Goal: Task Accomplishment & Management: Complete application form

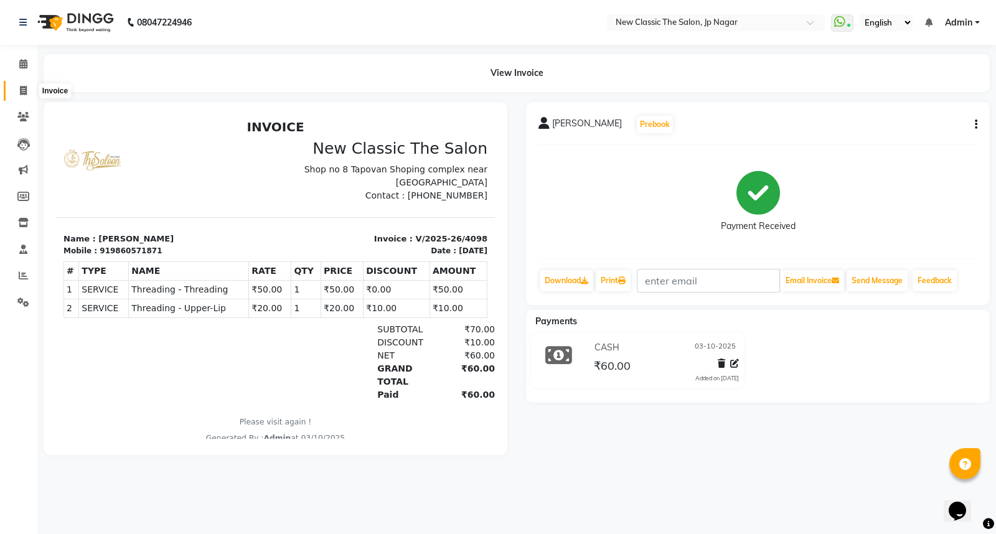
click at [21, 90] on icon at bounding box center [23, 90] width 7 height 9
select select "4678"
select select "service"
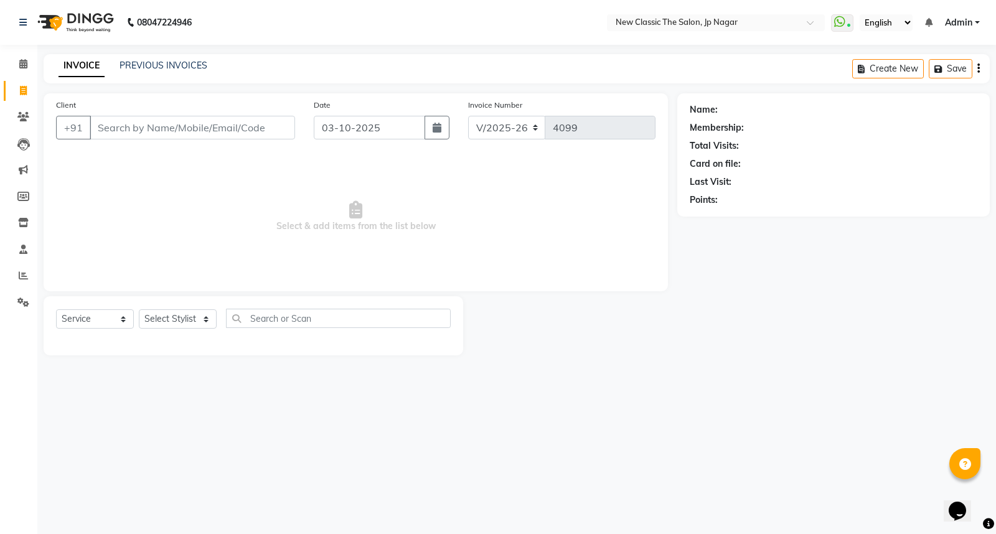
click at [227, 134] on input "Client" at bounding box center [192, 128] width 205 height 24
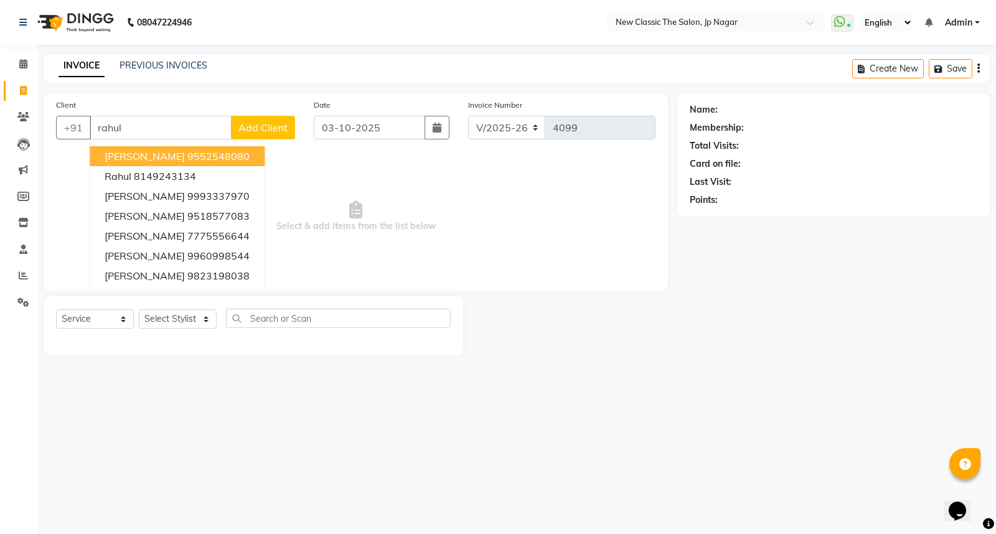
click at [194, 154] on ngb-highlight "9552548080" at bounding box center [218, 156] width 62 height 12
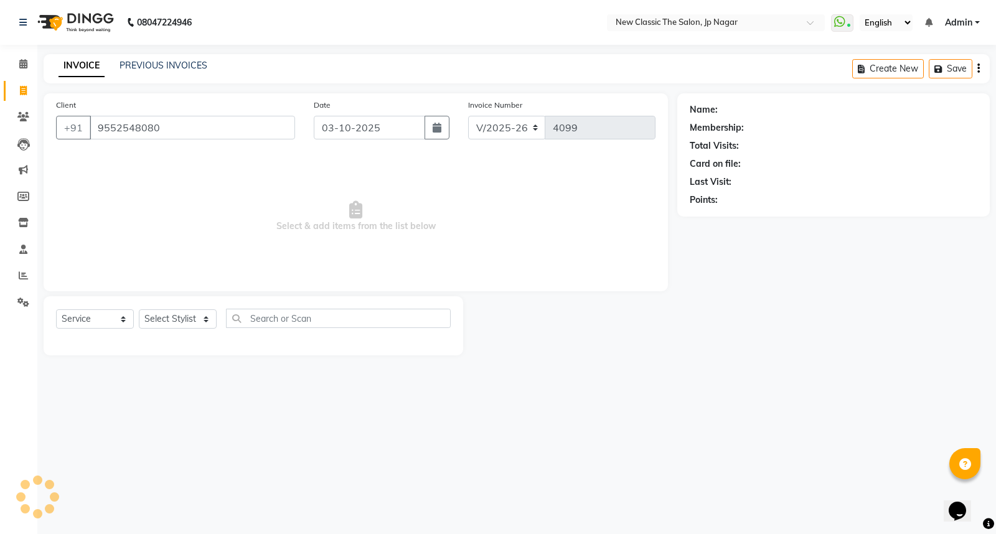
type input "9552548080"
select select "1: Object"
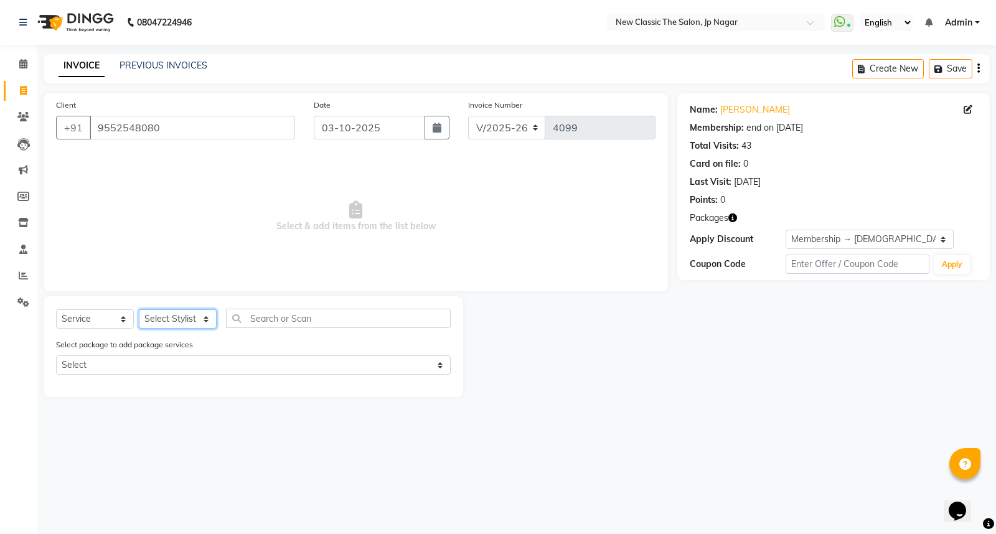
click at [177, 314] on select "Select Stylist Amit [PERSON_NAME] [PERSON_NAME] [PERSON_NAME] Manager [PERSON_N…" at bounding box center [178, 318] width 78 height 19
select select "27780"
click at [139, 310] on select "Select Stylist Amit [PERSON_NAME] [PERSON_NAME] [PERSON_NAME] Manager [PERSON_N…" at bounding box center [178, 318] width 78 height 19
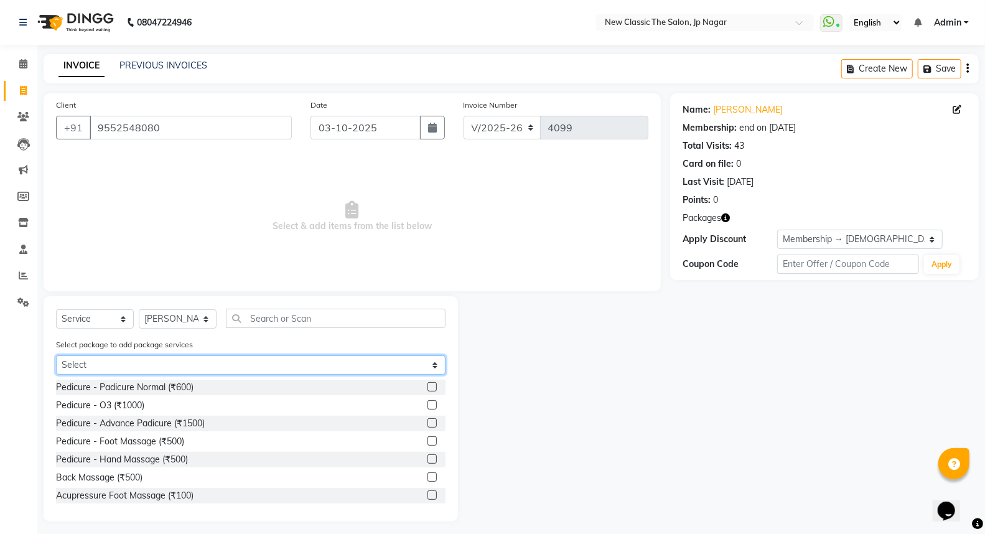
click at [226, 361] on select "Select male member 1500" at bounding box center [250, 364] width 389 height 19
select select "1: Object"
click at [56, 355] on select "Select male member 1500" at bounding box center [250, 364] width 389 height 19
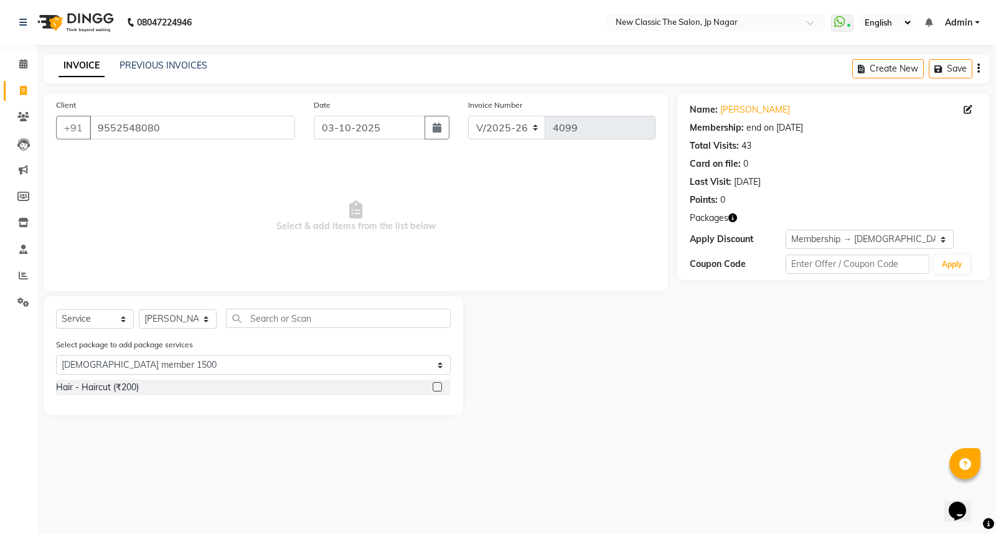
click at [436, 386] on label at bounding box center [436, 386] width 9 height 9
click at [436, 386] on input "checkbox" at bounding box center [436, 387] width 8 height 8
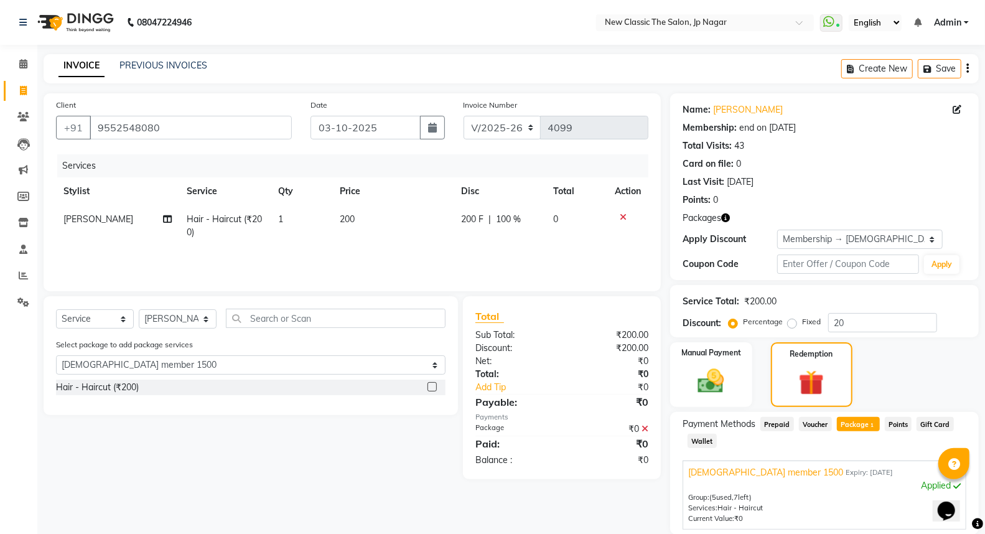
click at [433, 386] on label at bounding box center [431, 386] width 9 height 9
click at [433, 386] on input "checkbox" at bounding box center [431, 387] width 8 height 8
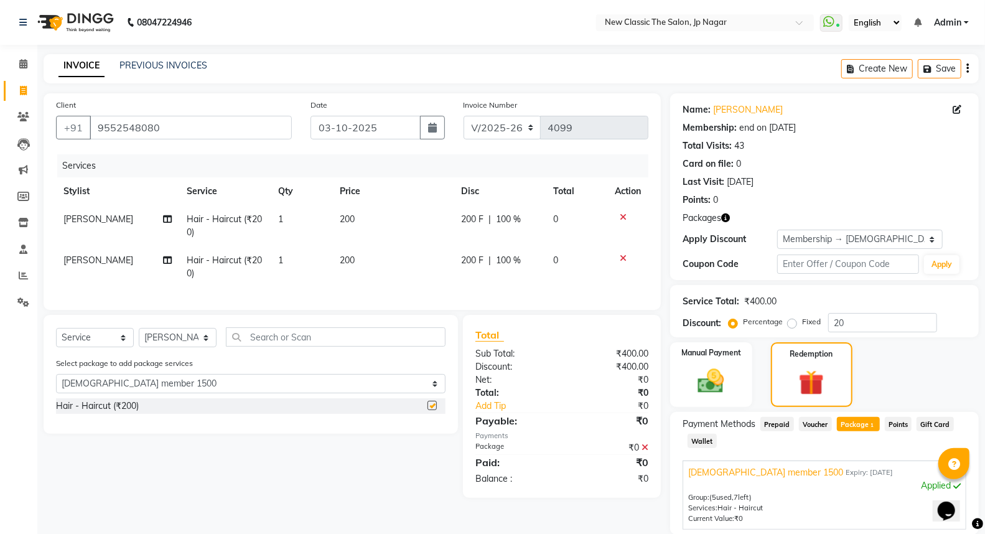
checkbox input "false"
click at [303, 345] on input "text" at bounding box center [336, 336] width 220 height 19
click at [168, 347] on select "Select Stylist Amit [PERSON_NAME] [PERSON_NAME] [PERSON_NAME] Manager [PERSON_N…" at bounding box center [178, 337] width 78 height 19
select select "27627"
click at [139, 338] on select "Select Stylist Amit [PERSON_NAME] [PERSON_NAME] [PERSON_NAME] Manager [PERSON_N…" at bounding box center [178, 337] width 78 height 19
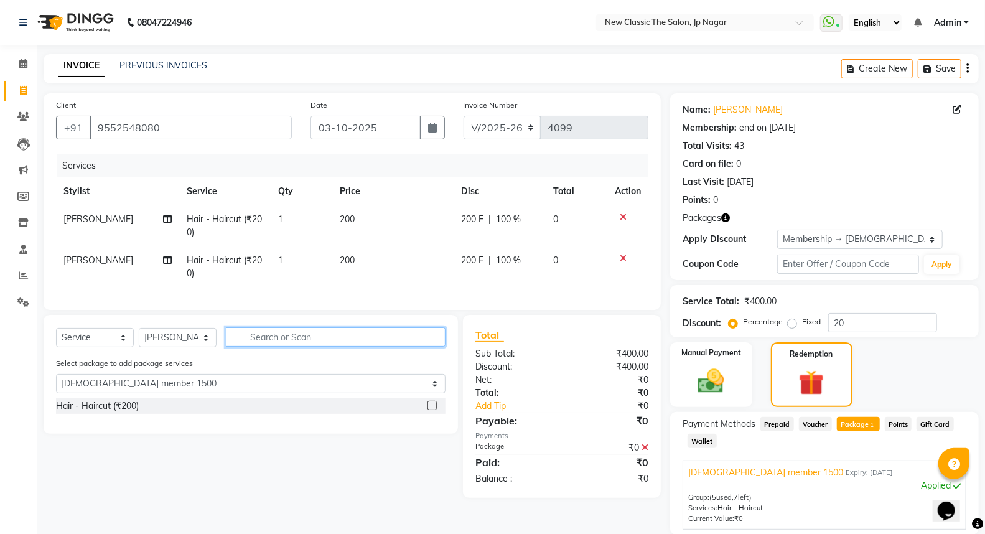
click at [286, 346] on input "text" at bounding box center [336, 336] width 220 height 19
type input "c"
select select "0: undefined"
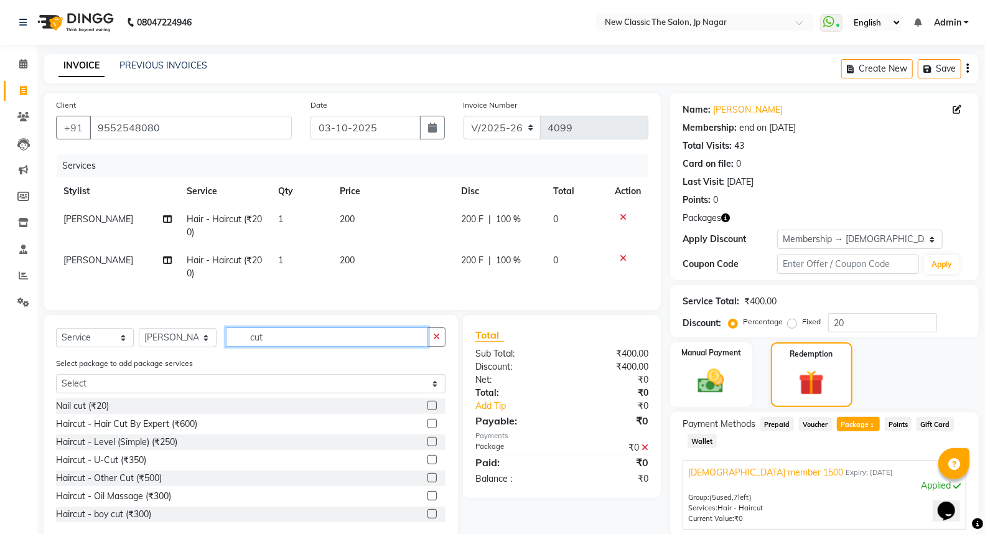
type input "cut"
click at [427, 464] on label at bounding box center [431, 459] width 9 height 9
click at [427, 464] on input "checkbox" at bounding box center [431, 460] width 8 height 8
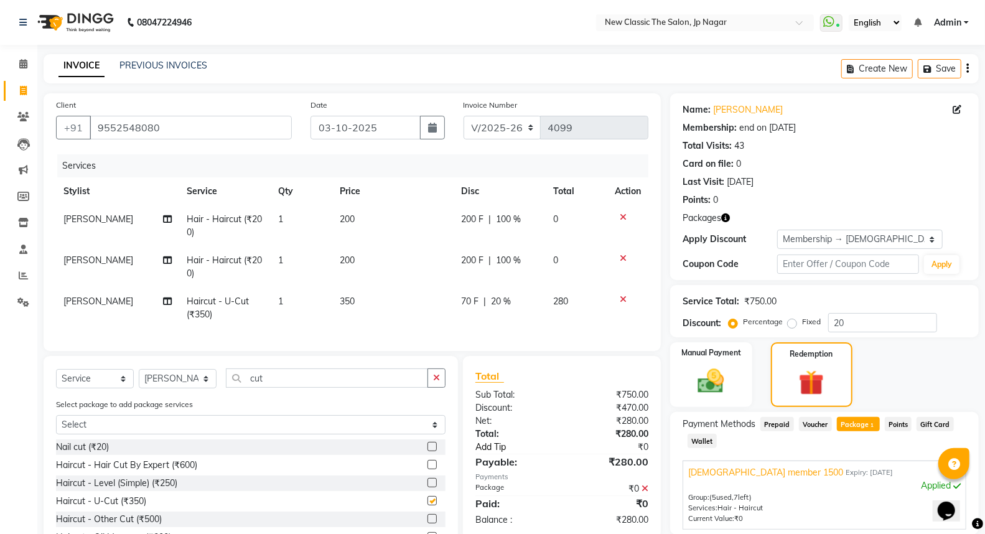
checkbox input "false"
click at [495, 301] on span "20 %" at bounding box center [501, 301] width 20 height 13
select select "27627"
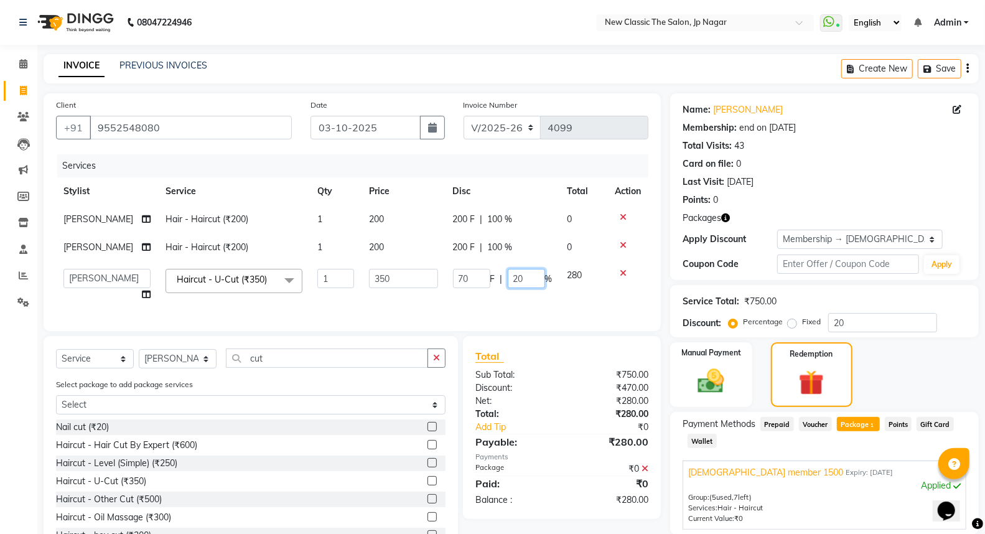
click at [518, 274] on input "20" at bounding box center [526, 278] width 37 height 19
type input "00"
click at [713, 381] on img at bounding box center [711, 381] width 44 height 32
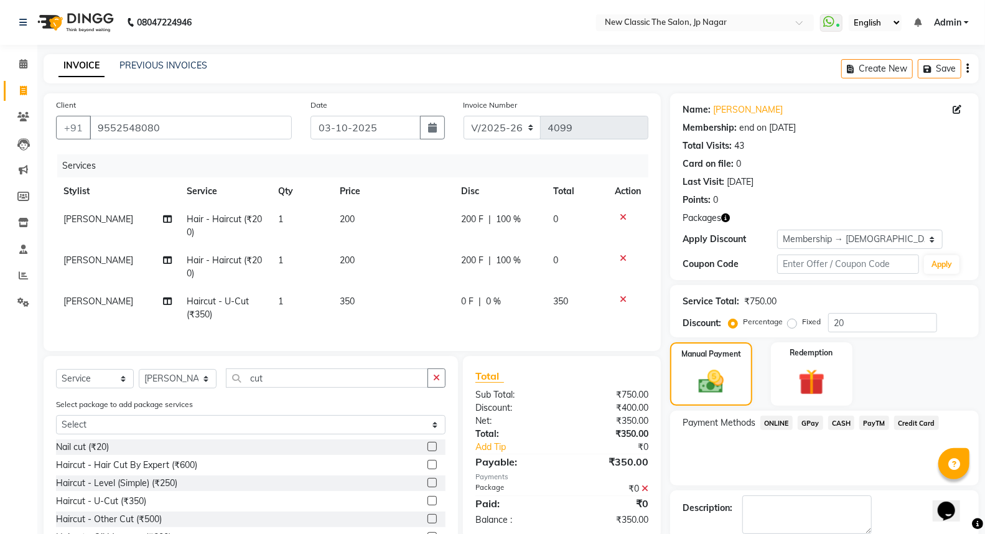
click at [842, 421] on span "CASH" at bounding box center [841, 423] width 27 height 14
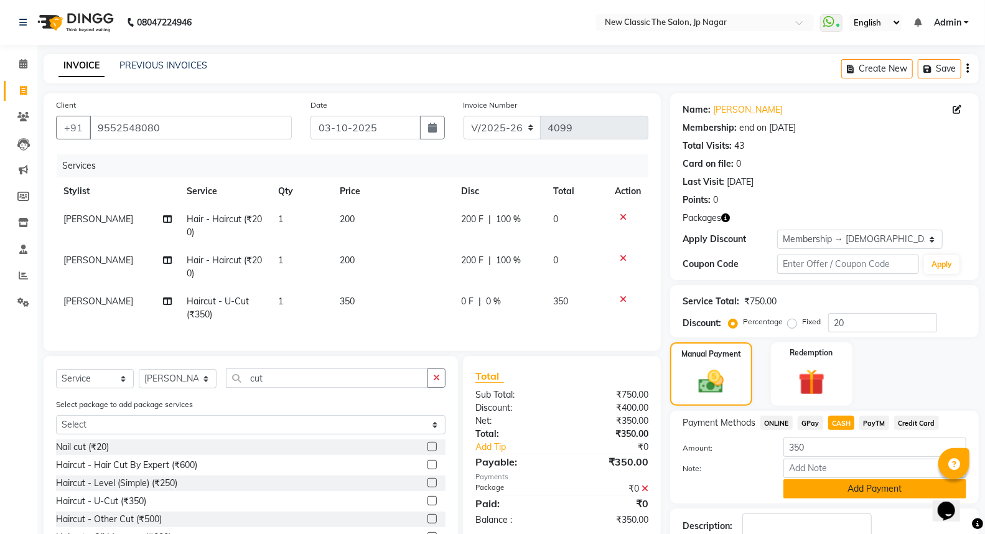
click at [849, 487] on button "Add Payment" at bounding box center [874, 488] width 183 height 19
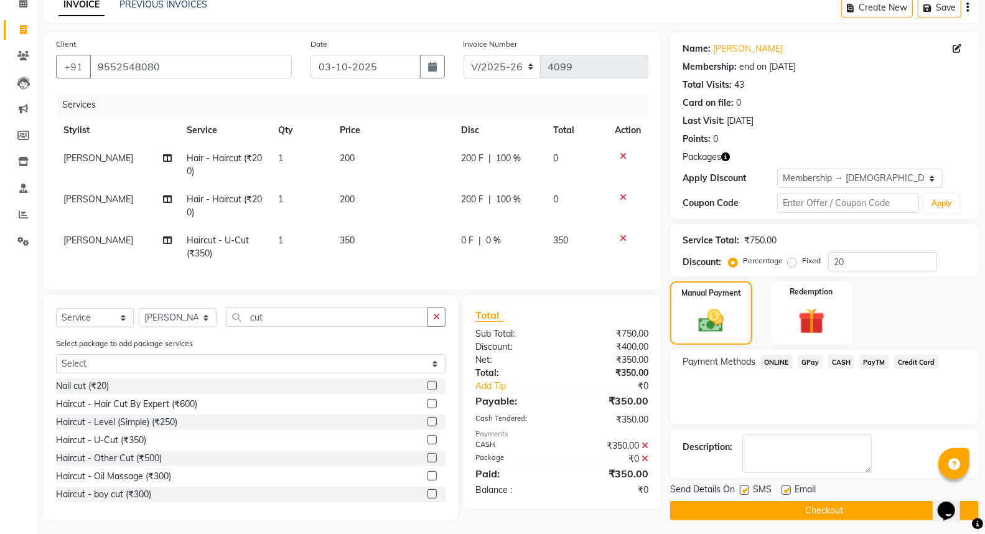
scroll to position [76, 0]
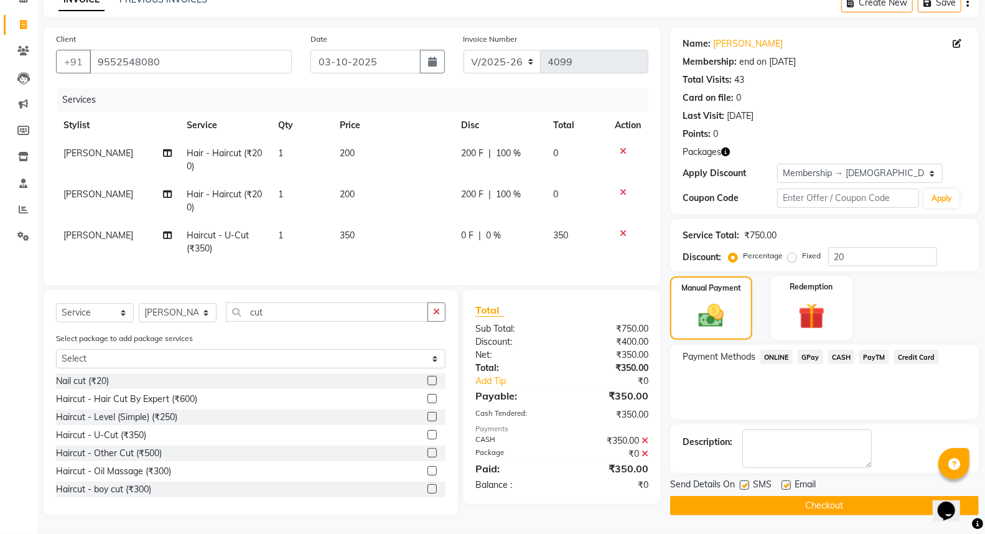
drag, startPoint x: 742, startPoint y: 473, endPoint x: 748, endPoint y: 492, distance: 20.1
click at [743, 480] on label at bounding box center [744, 484] width 9 height 9
click at [743, 482] on input "checkbox" at bounding box center [744, 486] width 8 height 8
checkbox input "false"
click at [757, 499] on button "Checkout" at bounding box center [824, 505] width 309 height 19
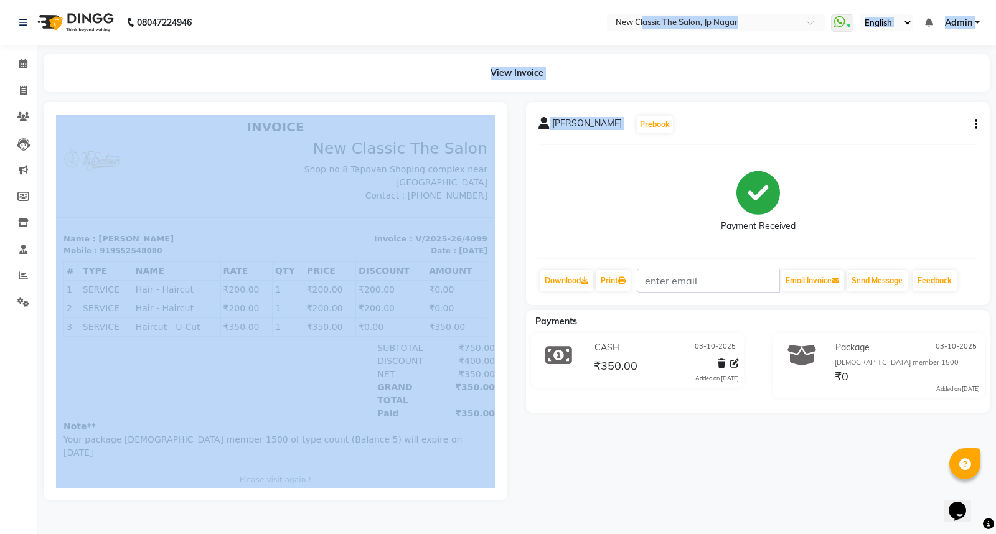
drag, startPoint x: 683, startPoint y: 162, endPoint x: 662, endPoint y: 159, distance: 21.4
click at [680, 166] on app-home "08047224946 Select Location × New Classic The Salon, Jp Nagar WhatsApp Status ✕…" at bounding box center [498, 259] width 996 height 519
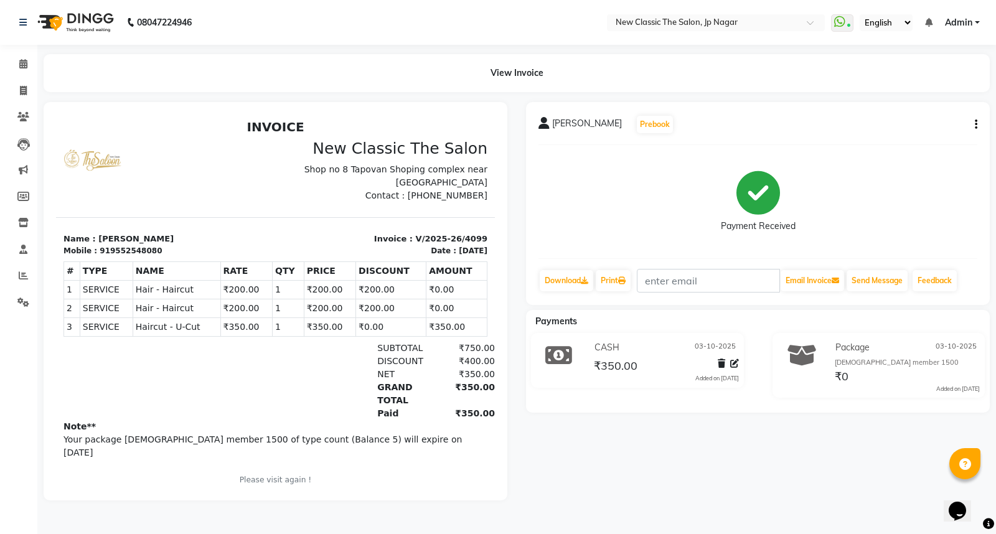
scroll to position [8, 0]
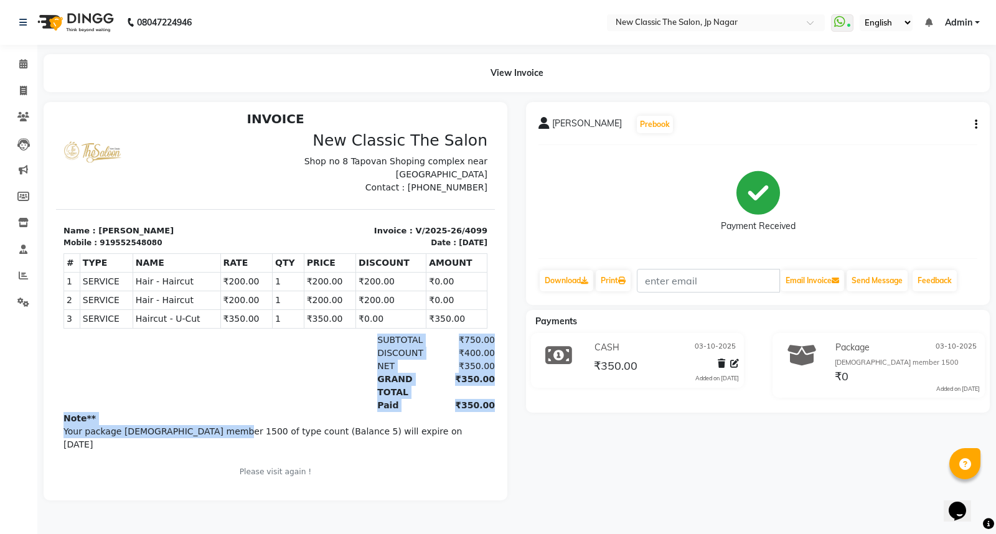
drag, startPoint x: 271, startPoint y: 604, endPoint x: 294, endPoint y: 299, distance: 306.4
click at [277, 325] on div "INVOICE New Classic The Salon Shop no 8 Tapovan Shoping complex near SBI Bank C…" at bounding box center [275, 302] width 439 height 382
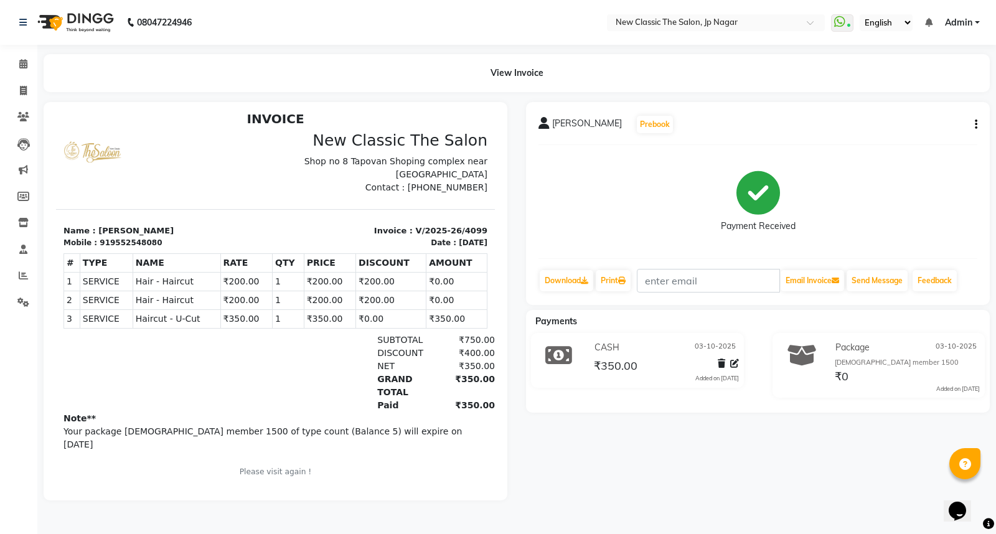
click at [304, 299] on td "₹200.00" at bounding box center [330, 300] width 52 height 19
click at [302, 314] on tbody "1 SERVICE SERVICE Hair - Haircut ₹200.00 1" at bounding box center [275, 300] width 423 height 56
drag, startPoint x: 39, startPoint y: 561, endPoint x: 722, endPoint y: 158, distance: 792.7
click at [643, 280] on div "RAHUL KHASNIS Prebook Payment Received Download Print Email Invoice Send Messag…" at bounding box center [516, 301] width 964 height 398
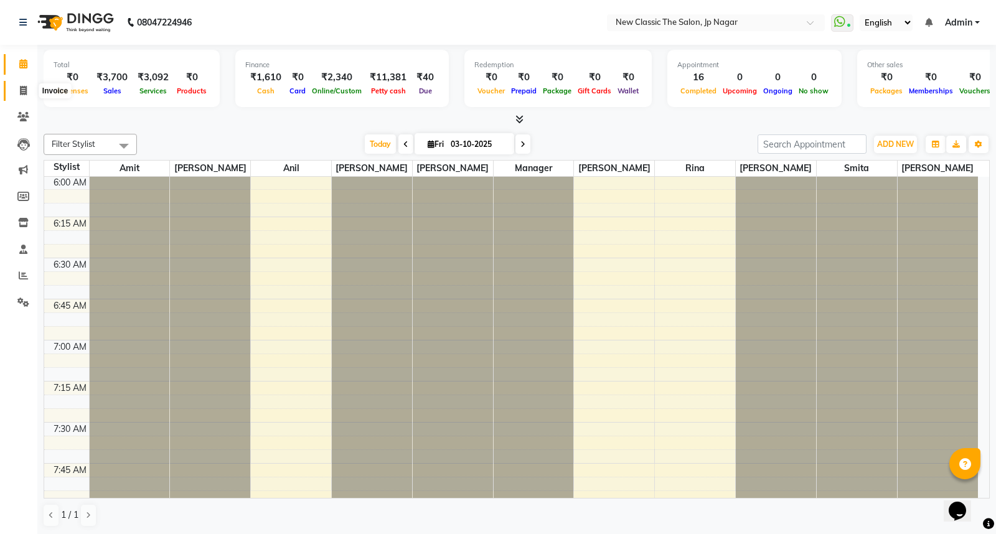
click at [21, 91] on icon at bounding box center [23, 90] width 7 height 9
select select "service"
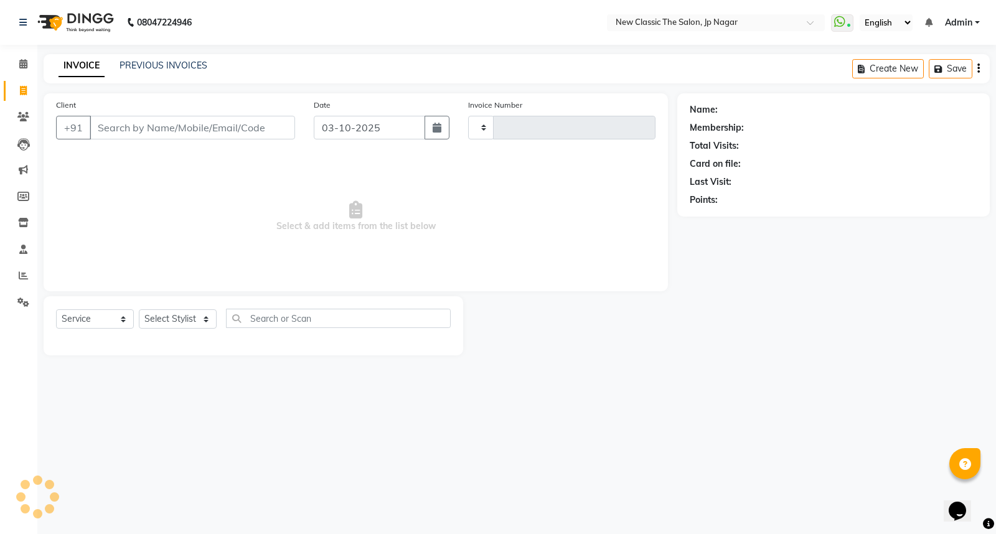
click at [245, 126] on input "Client" at bounding box center [192, 128] width 205 height 24
type input "4100"
select select "4678"
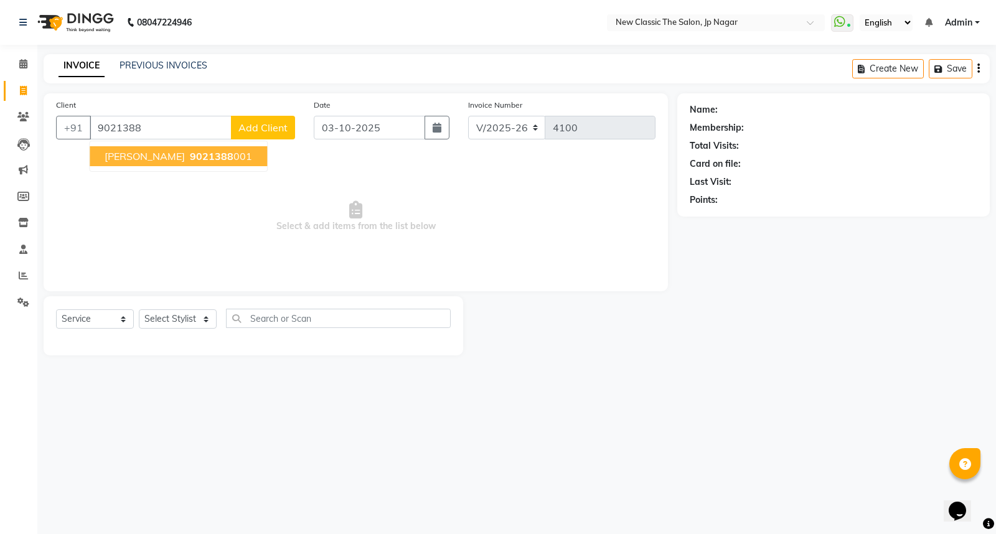
click at [218, 150] on span "9021388" at bounding box center [212, 156] width 44 height 12
type input "9021388001"
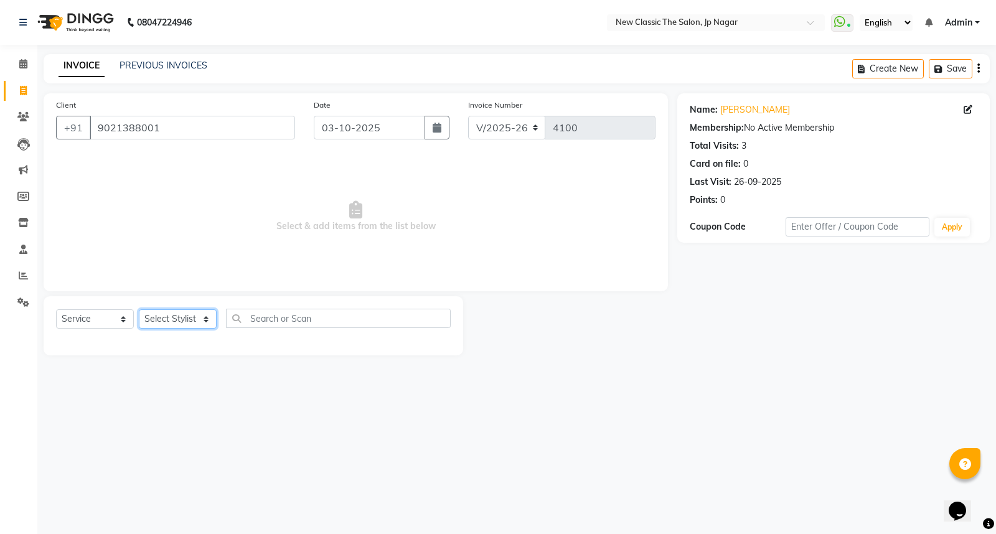
click at [172, 314] on select "Select Stylist Amit [PERSON_NAME] [PERSON_NAME] [PERSON_NAME] Manager [PERSON_N…" at bounding box center [178, 318] width 78 height 19
select select "27632"
click at [139, 310] on select "Select Stylist Amit [PERSON_NAME] [PERSON_NAME] [PERSON_NAME] Manager [PERSON_N…" at bounding box center [178, 318] width 78 height 19
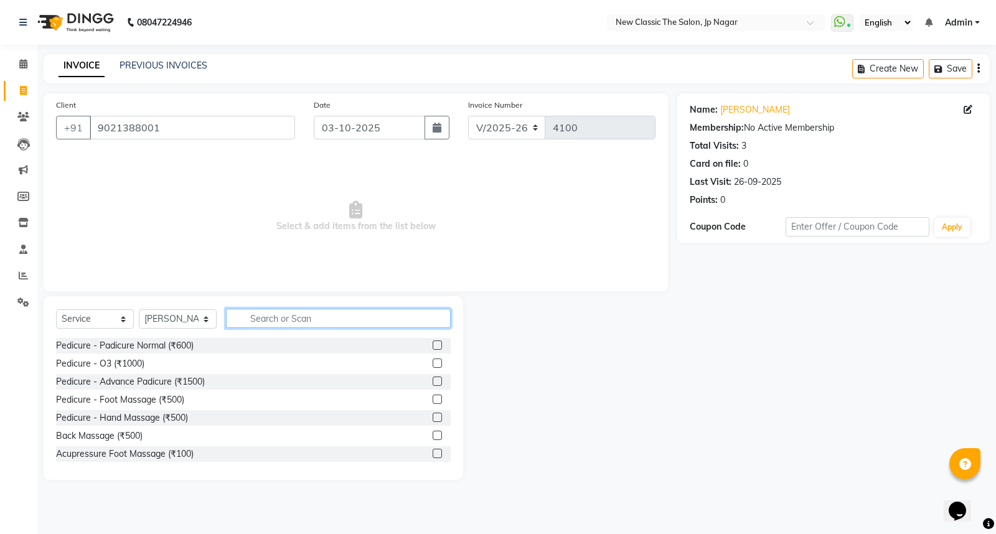
click at [270, 315] on input "text" at bounding box center [338, 318] width 225 height 19
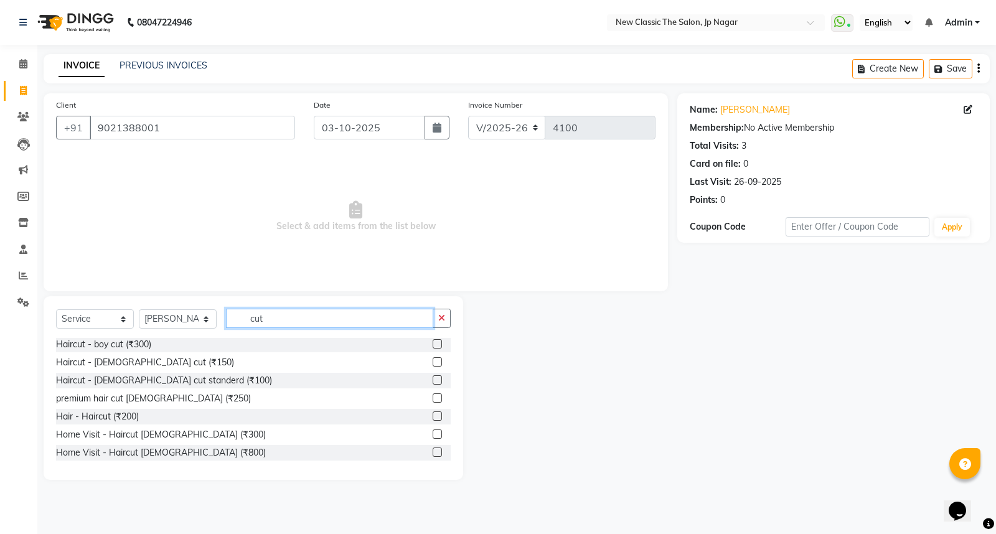
type input "cut"
click at [432, 359] on label at bounding box center [436, 361] width 9 height 9
click at [432, 359] on input "checkbox" at bounding box center [436, 362] width 8 height 8
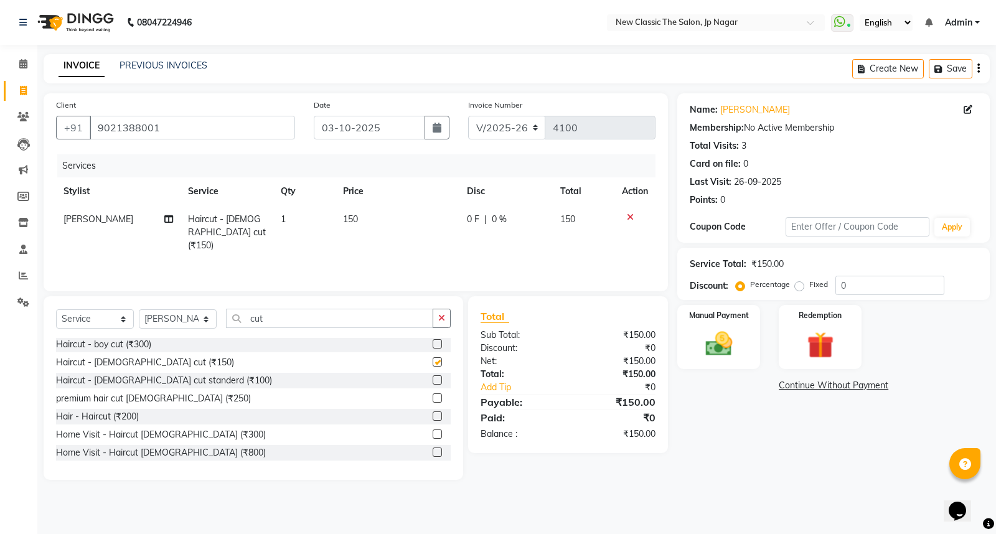
checkbox input "false"
click at [720, 346] on img at bounding box center [718, 344] width 45 height 32
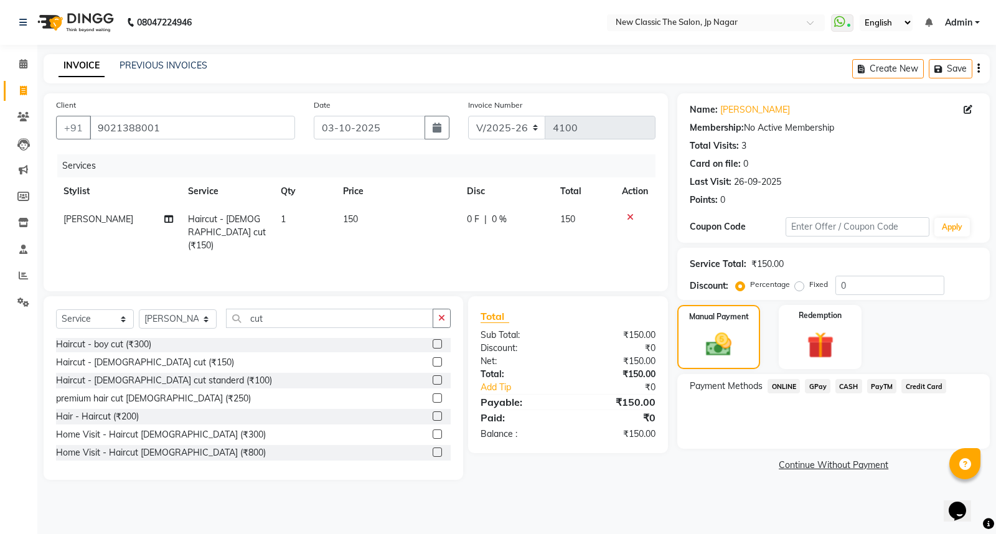
click at [849, 385] on span "CASH" at bounding box center [848, 386] width 27 height 14
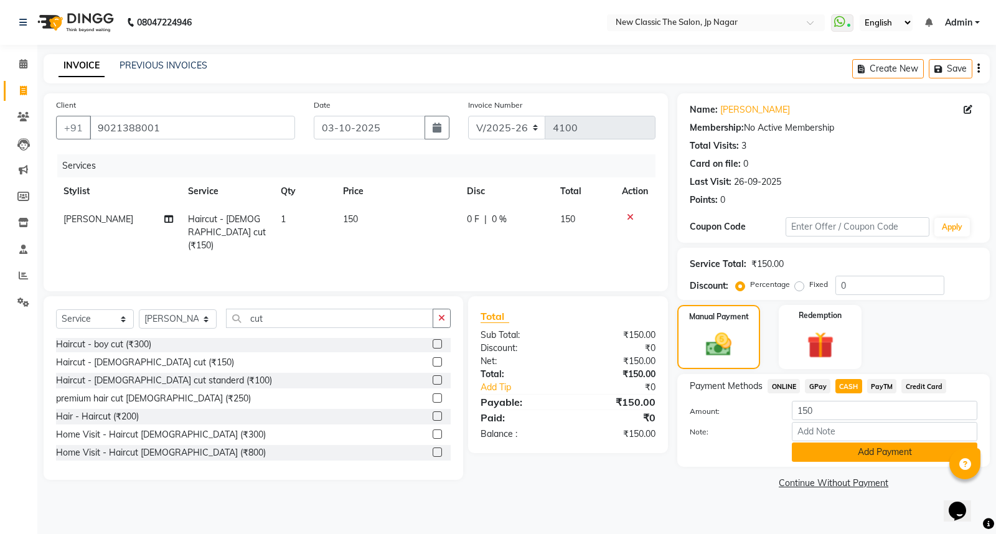
click at [837, 452] on button "Add Payment" at bounding box center [883, 451] width 185 height 19
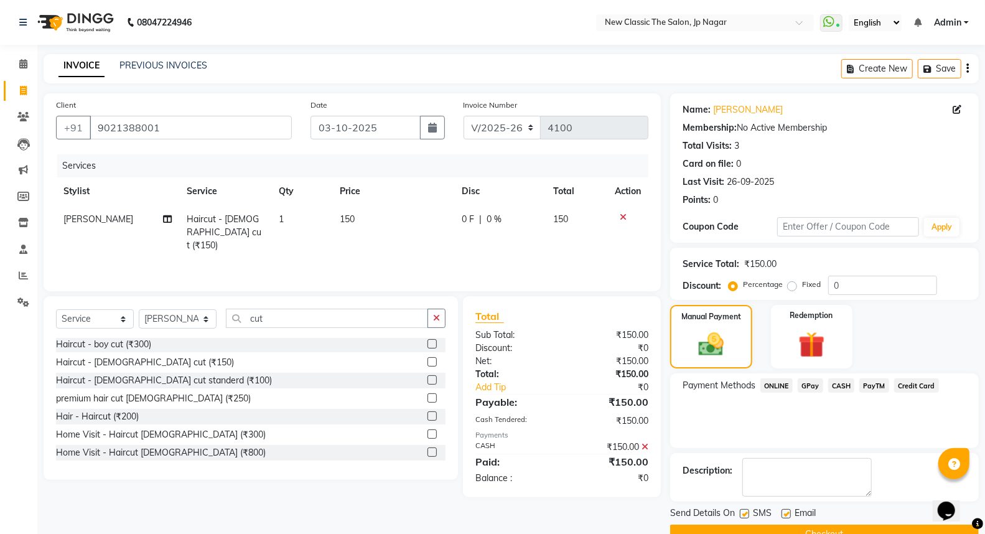
click at [806, 528] on button "Checkout" at bounding box center [824, 534] width 309 height 19
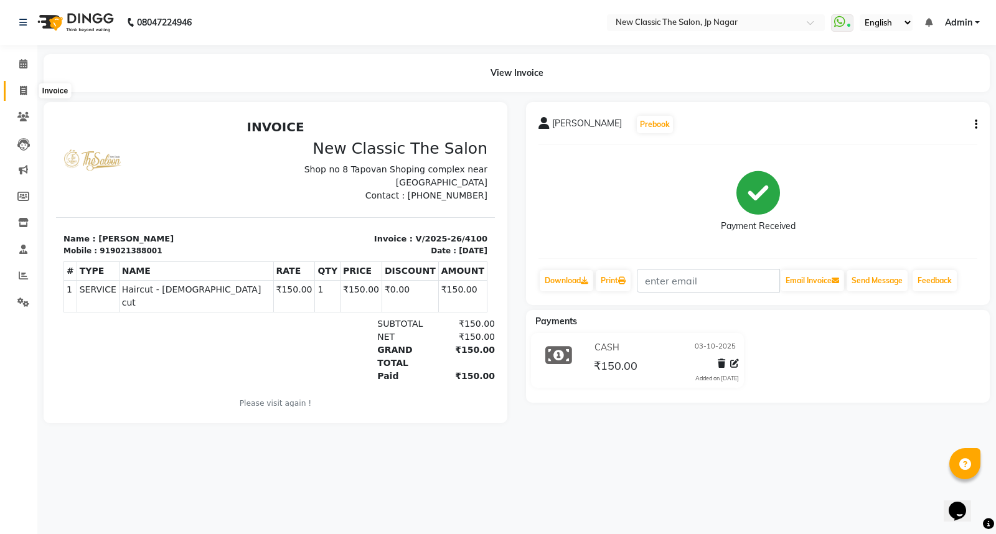
click at [23, 90] on icon at bounding box center [23, 90] width 7 height 9
select select "service"
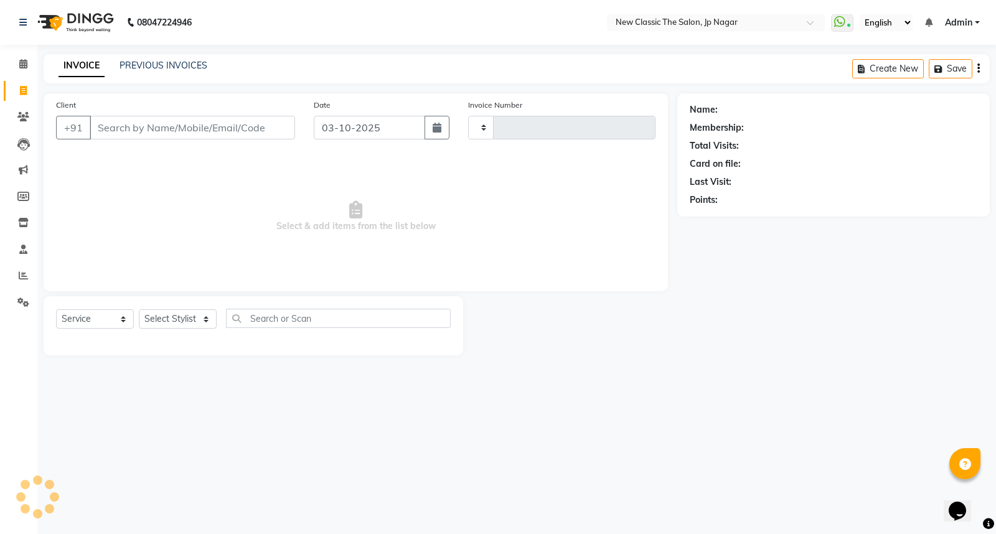
type input "4101"
select select "4678"
click at [108, 123] on input "Client" at bounding box center [192, 128] width 205 height 24
type input "9734342711"
click at [276, 128] on span "Add Client" at bounding box center [262, 127] width 49 height 12
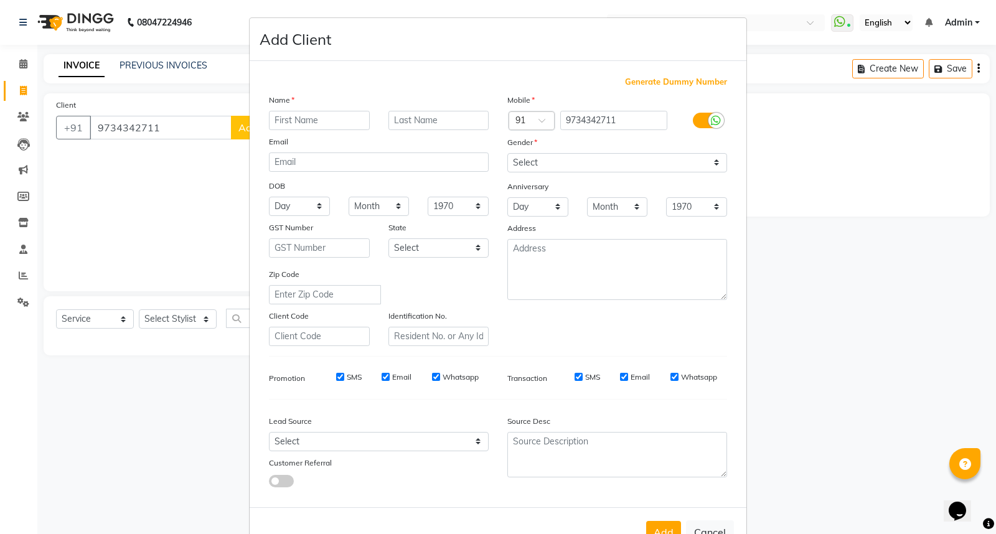
click at [287, 118] on input "text" at bounding box center [319, 120] width 101 height 19
type input "[PERSON_NAME]"
click at [403, 119] on input "text" at bounding box center [438, 120] width 101 height 19
type input "shing"
click at [539, 159] on select "Select [DEMOGRAPHIC_DATA] [DEMOGRAPHIC_DATA] Other Prefer Not To Say" at bounding box center [617, 162] width 220 height 19
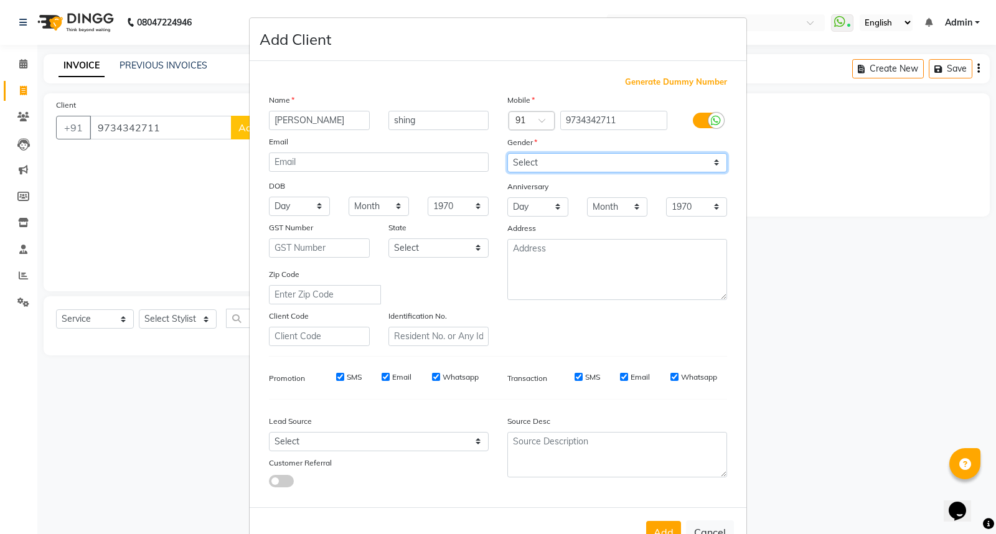
select select "[DEMOGRAPHIC_DATA]"
click at [507, 153] on select "Select [DEMOGRAPHIC_DATA] [DEMOGRAPHIC_DATA] Other Prefer Not To Say" at bounding box center [617, 162] width 220 height 19
click at [655, 526] on button "Add" at bounding box center [663, 532] width 35 height 22
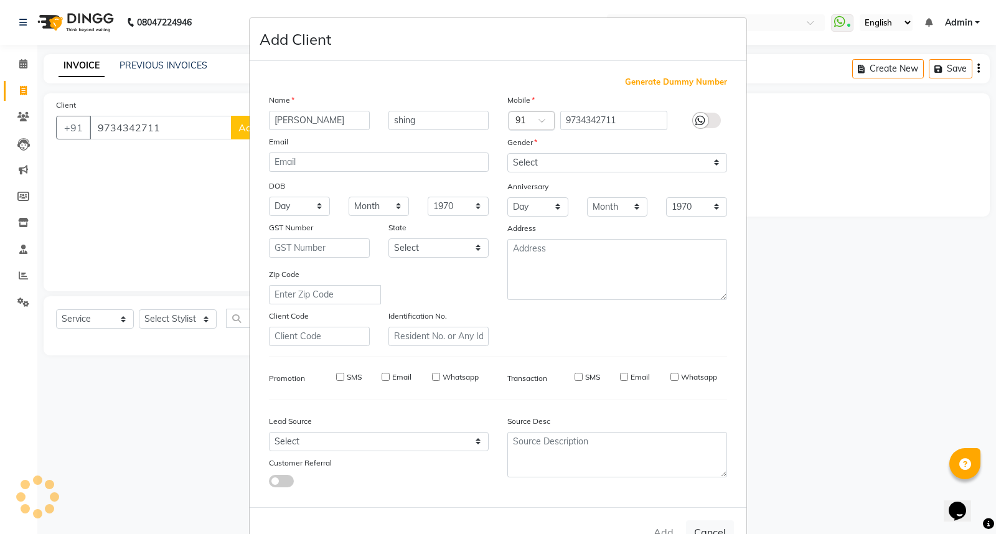
select select
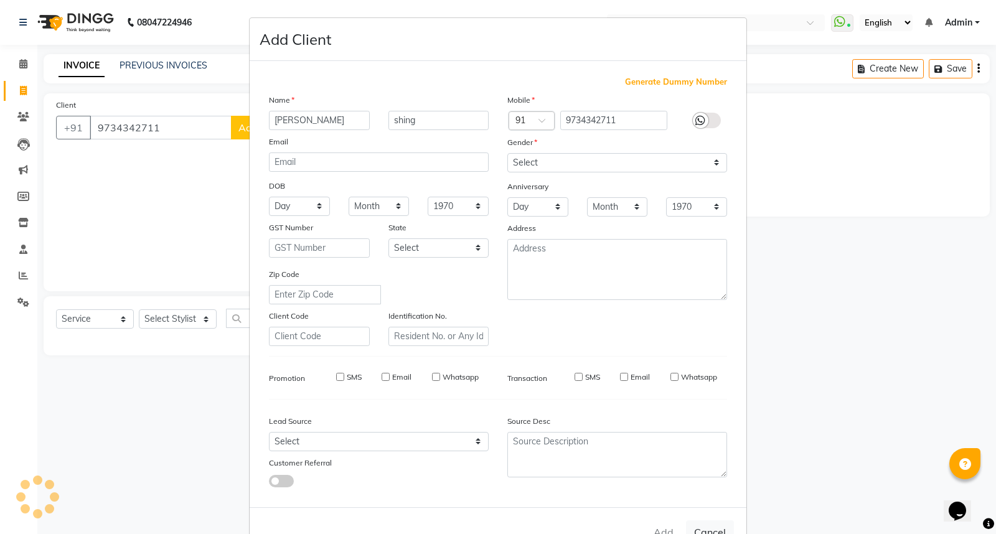
select select
checkbox input "false"
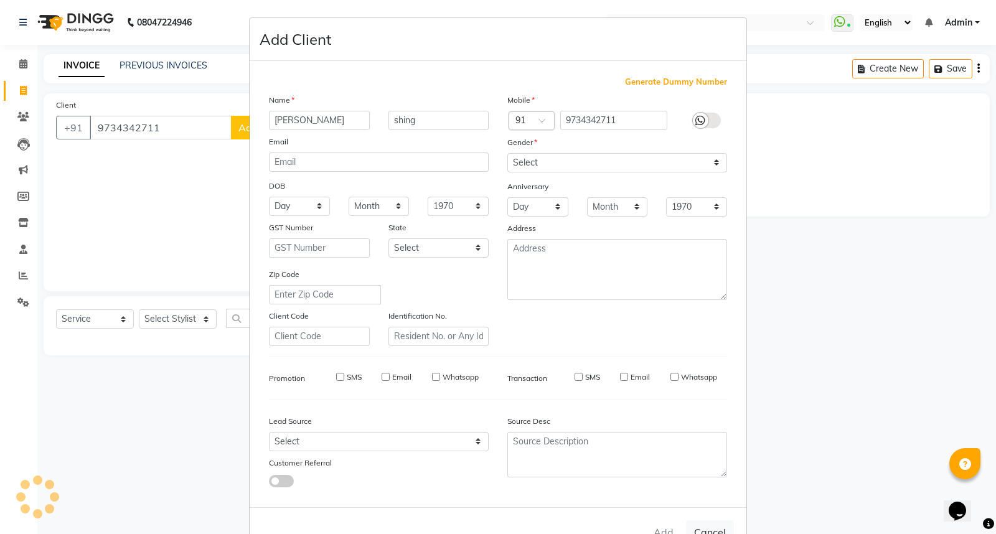
checkbox input "false"
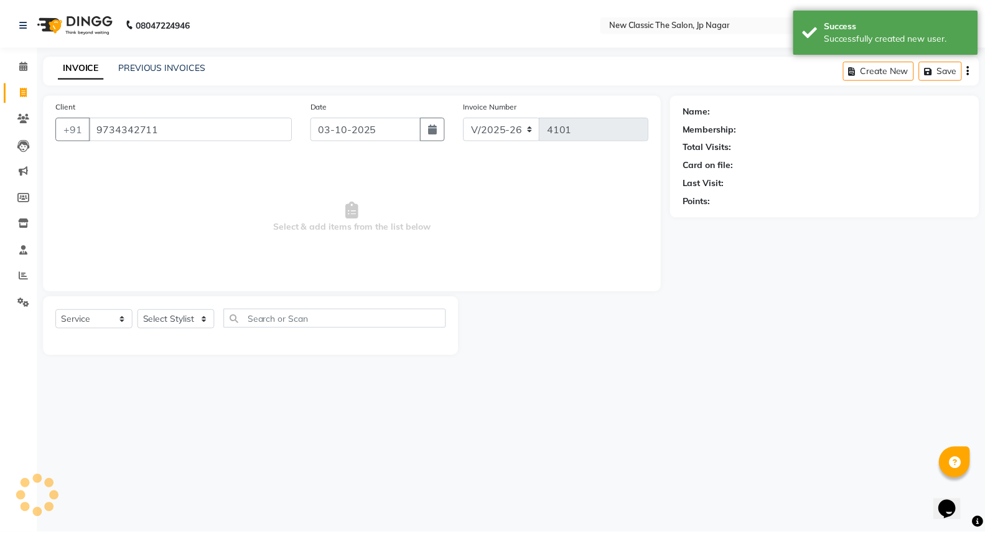
scroll to position [40, 0]
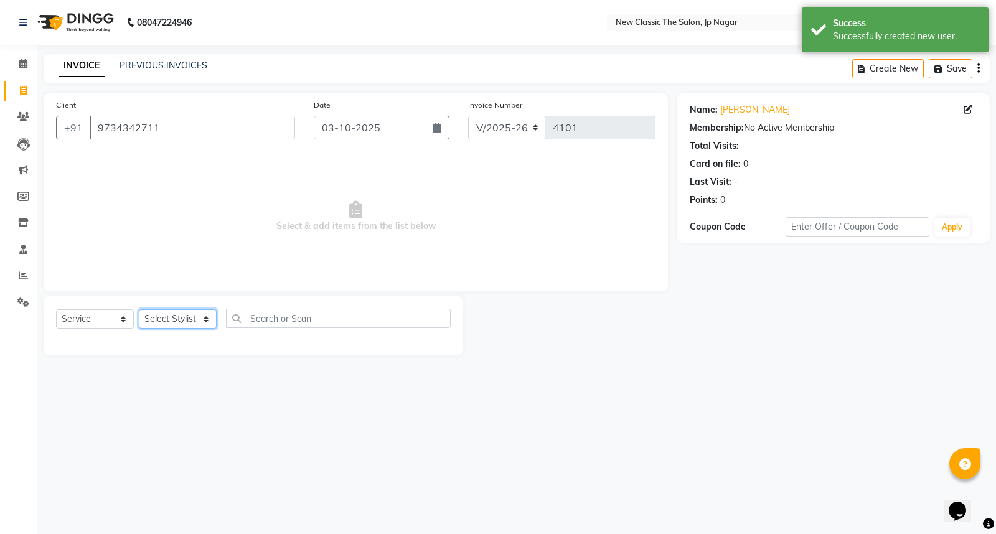
click at [171, 322] on select "Select Stylist Amit [PERSON_NAME] [PERSON_NAME] [PERSON_NAME] Manager [PERSON_N…" at bounding box center [178, 318] width 78 height 19
select select "27630"
click at [139, 310] on select "Select Stylist Amit [PERSON_NAME] [PERSON_NAME] [PERSON_NAME] Manager [PERSON_N…" at bounding box center [178, 318] width 78 height 19
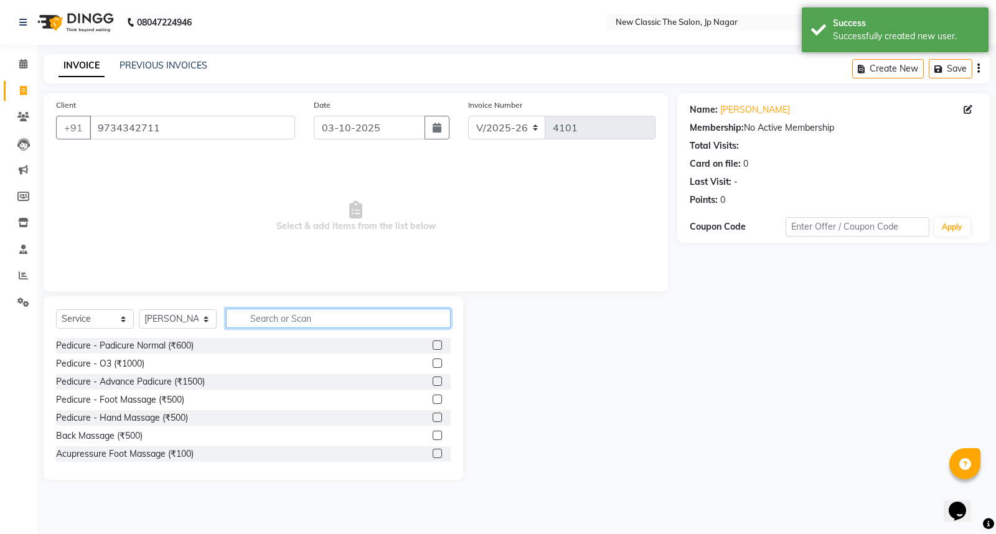
click at [246, 314] on input "text" at bounding box center [338, 318] width 225 height 19
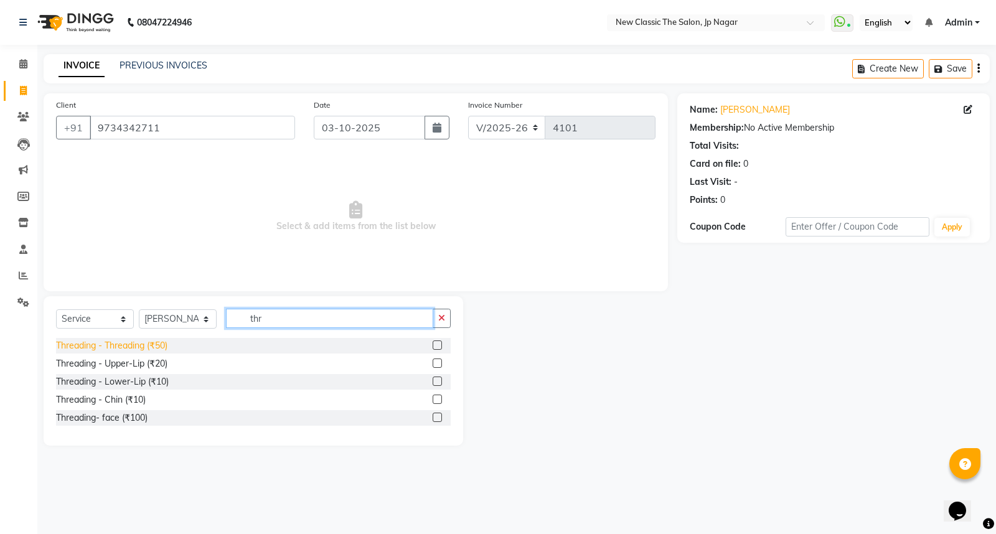
type input "thr"
drag, startPoint x: 116, startPoint y: 343, endPoint x: 110, endPoint y: 338, distance: 8.1
click at [114, 343] on div "Threading - Threading (₹50)" at bounding box center [111, 345] width 111 height 13
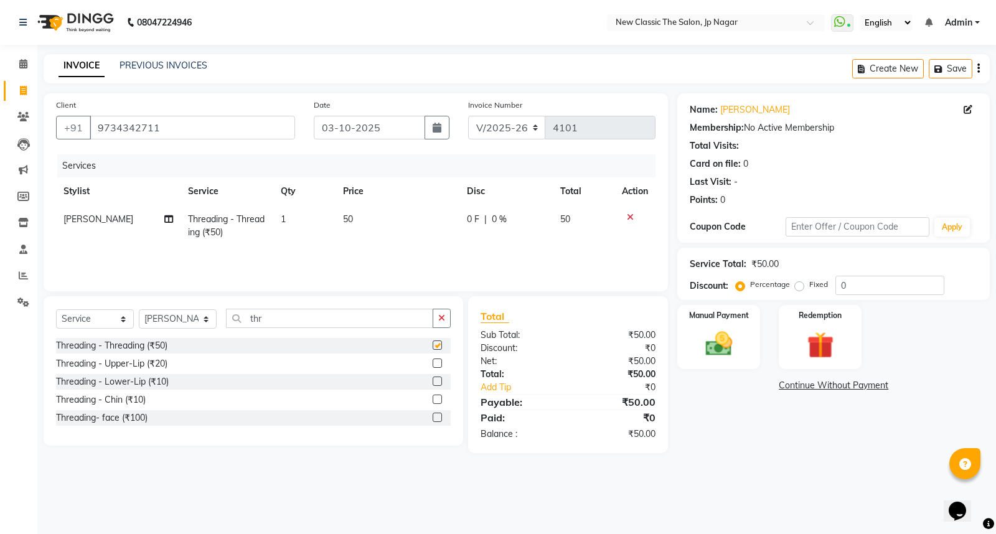
checkbox input "false"
click at [275, 317] on input "thr" at bounding box center [329, 318] width 207 height 19
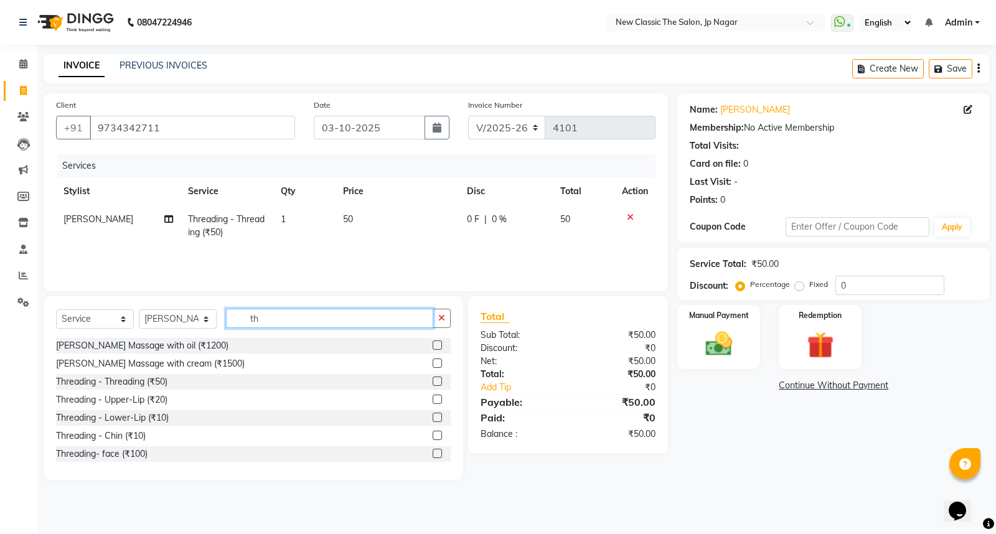
type input "t"
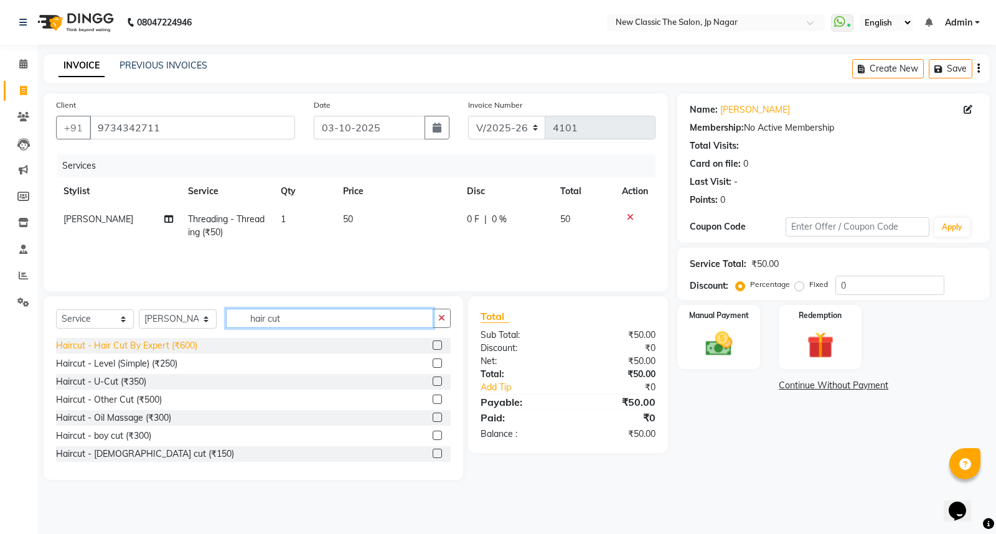
type input "hair cut"
click at [129, 342] on div "Haircut - Hair Cut By Expert (₹600)" at bounding box center [126, 345] width 141 height 13
checkbox input "false"
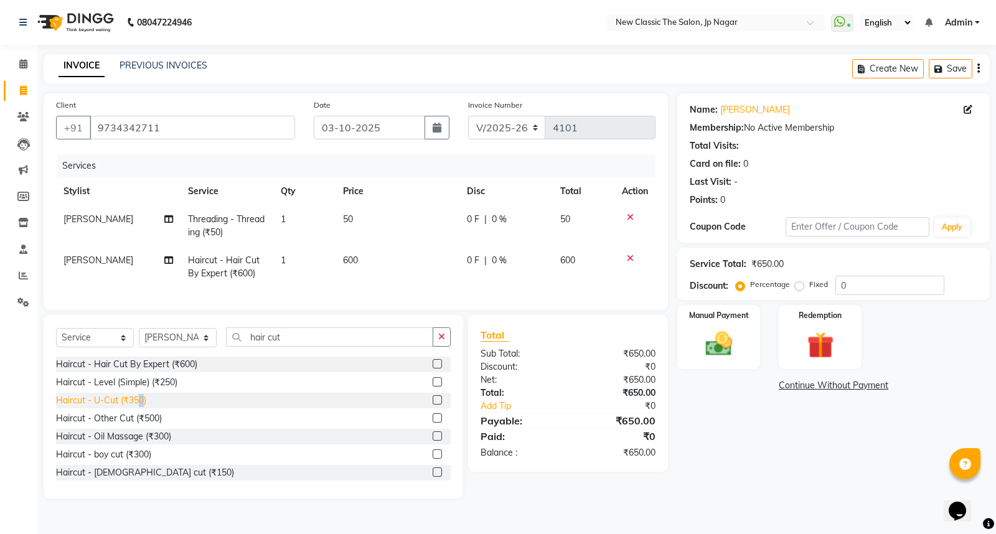
click at [141, 407] on div "Haircut - U-Cut (₹350)" at bounding box center [101, 400] width 90 height 13
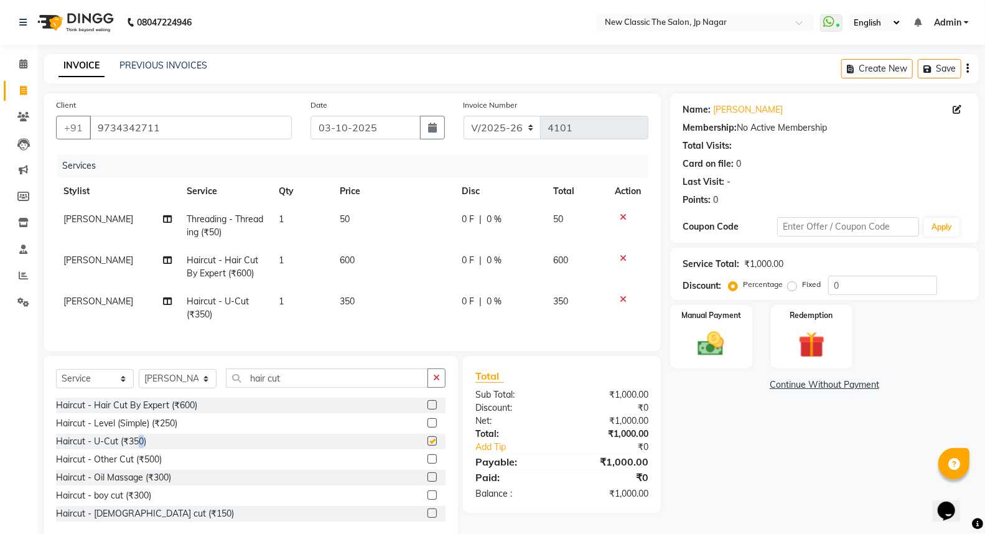
checkbox input "false"
click at [358, 296] on td "350" at bounding box center [393, 307] width 122 height 41
select select "27630"
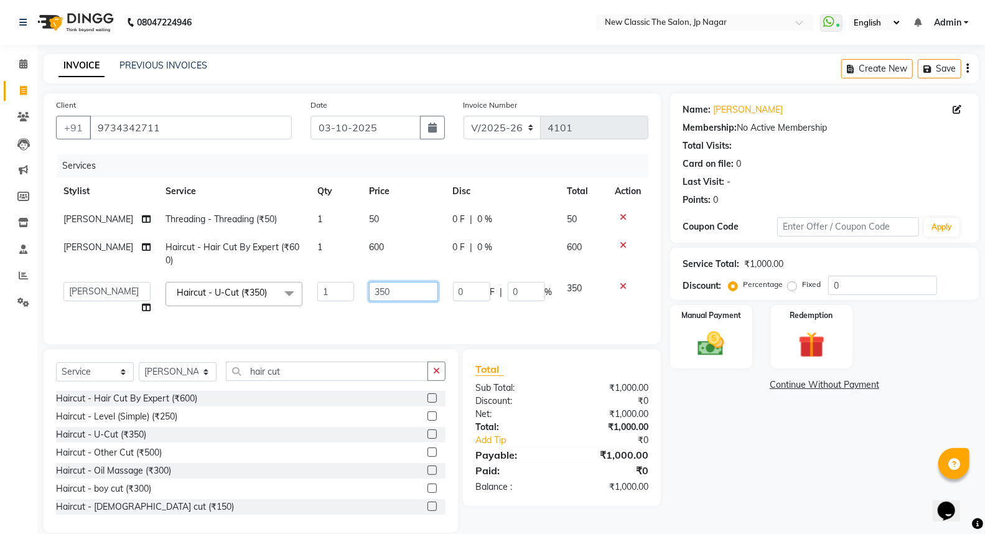
click at [382, 285] on input "350" at bounding box center [403, 291] width 69 height 19
type input "300"
click at [404, 309] on td "300" at bounding box center [403, 297] width 84 height 47
select select "27630"
click at [88, 293] on select "Amit [PERSON_NAME] [PERSON_NAME] [PERSON_NAME] Manager [PERSON_NAME] [PERSON_NA…" at bounding box center [106, 291] width 87 height 19
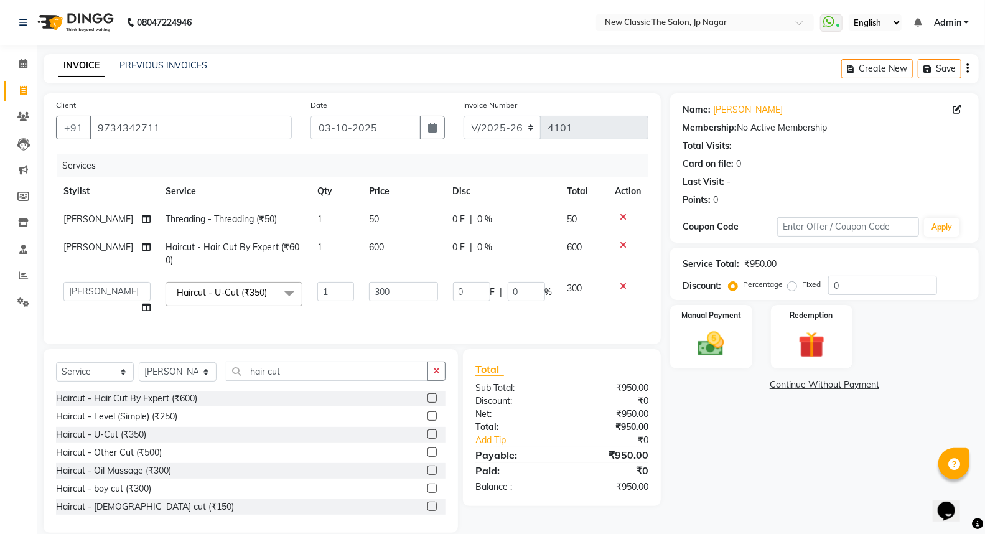
select select "27780"
click at [82, 250] on td "[PERSON_NAME]" at bounding box center [107, 253] width 102 height 41
select select "27630"
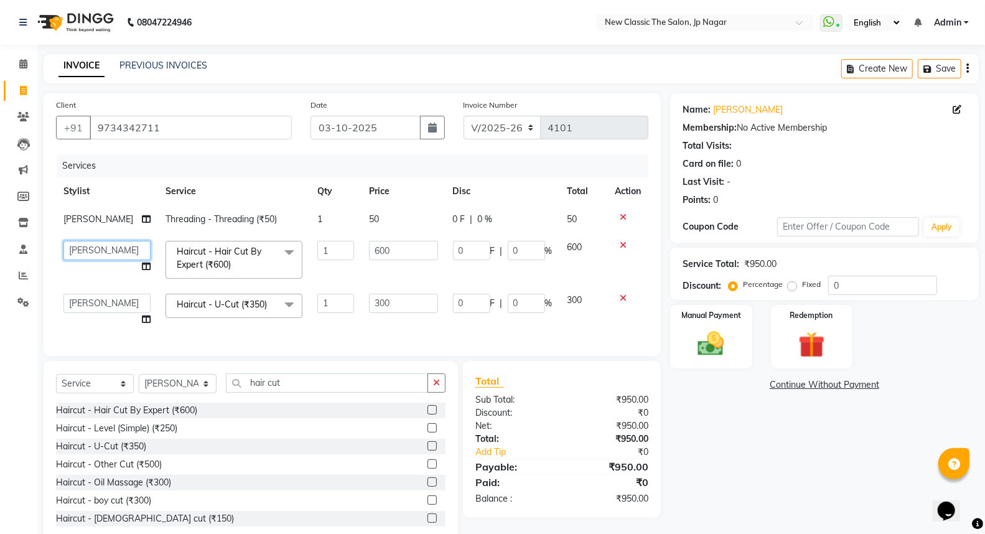
click at [82, 250] on select "Amit [PERSON_NAME] [PERSON_NAME] [PERSON_NAME] Manager [PERSON_NAME] [PERSON_NA…" at bounding box center [106, 250] width 87 height 19
select select "27781"
click at [142, 266] on icon at bounding box center [146, 266] width 9 height 9
select select "27781"
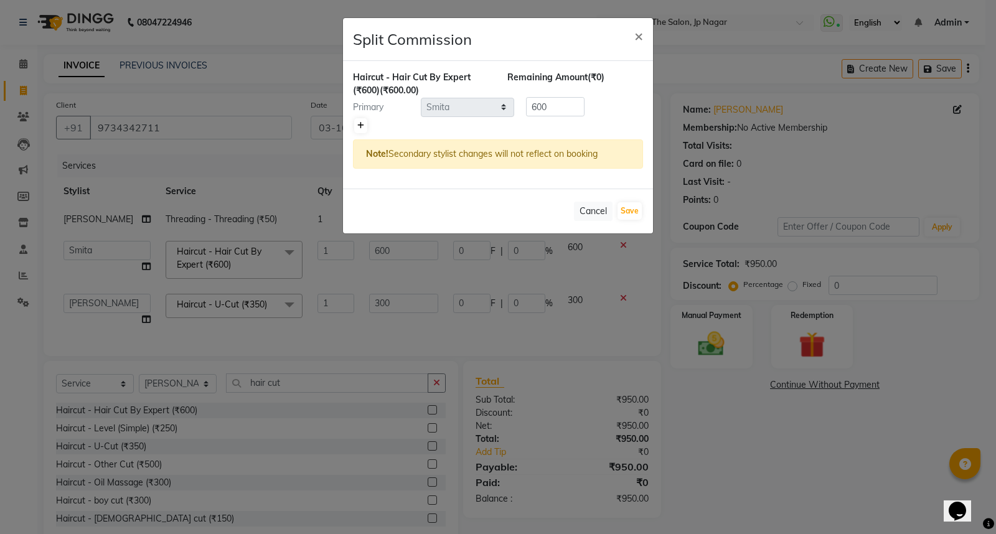
click at [358, 126] on icon at bounding box center [360, 125] width 7 height 7
type input "300"
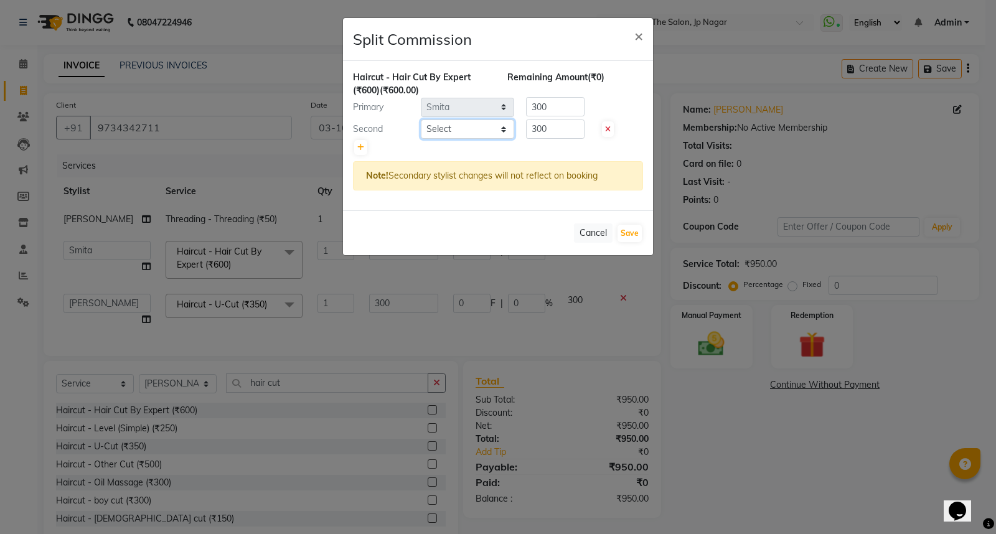
click at [502, 127] on select "Select Amit [PERSON_NAME] [PERSON_NAME] [PERSON_NAME] Manager [PERSON_NAME] [PE…" at bounding box center [467, 128] width 93 height 19
select select "27630"
click at [421, 119] on select "Select Amit [PERSON_NAME] [PERSON_NAME] [PERSON_NAME] Manager [PERSON_NAME] [PE…" at bounding box center [467, 128] width 93 height 19
click at [620, 231] on button "Save" at bounding box center [629, 233] width 24 height 17
select select "Select"
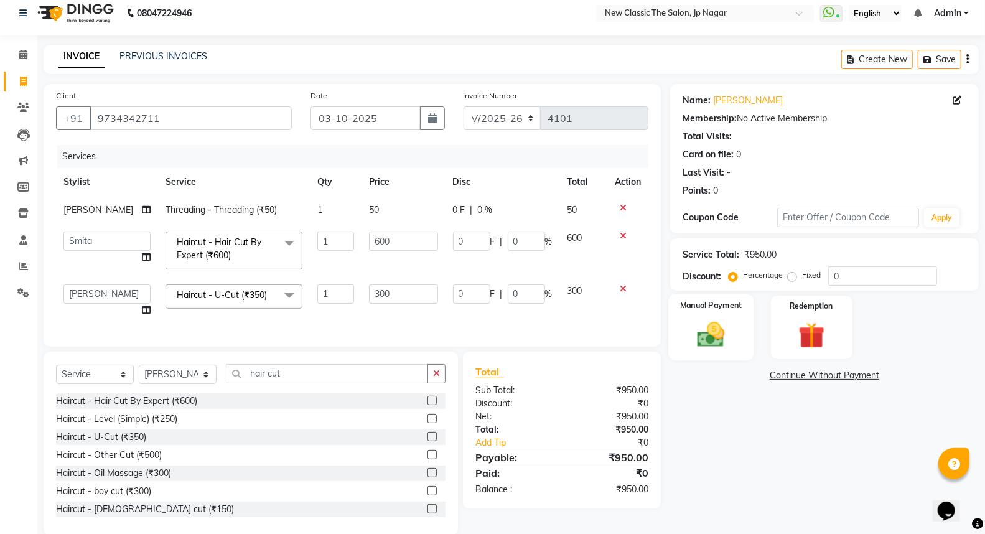
scroll to position [39, 0]
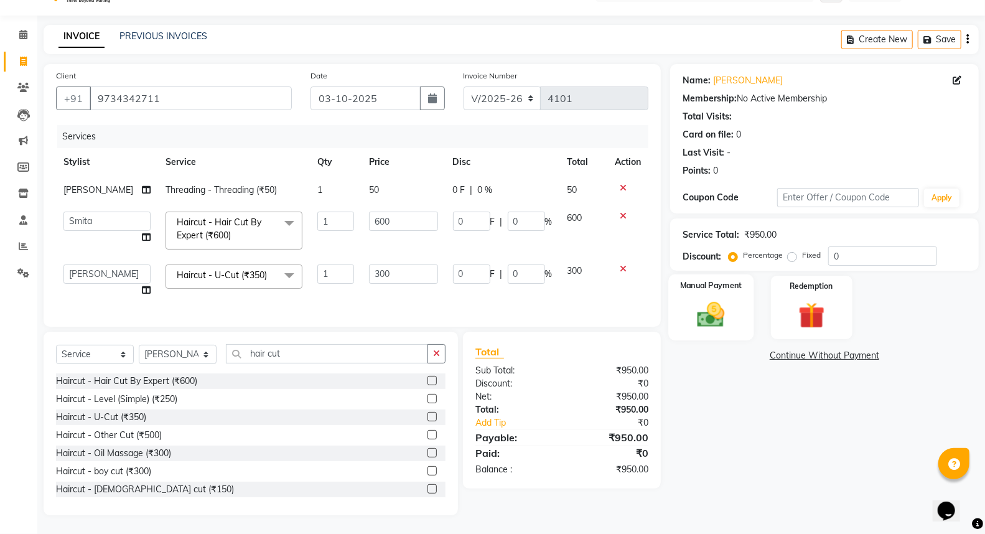
click at [718, 309] on img at bounding box center [711, 315] width 44 height 32
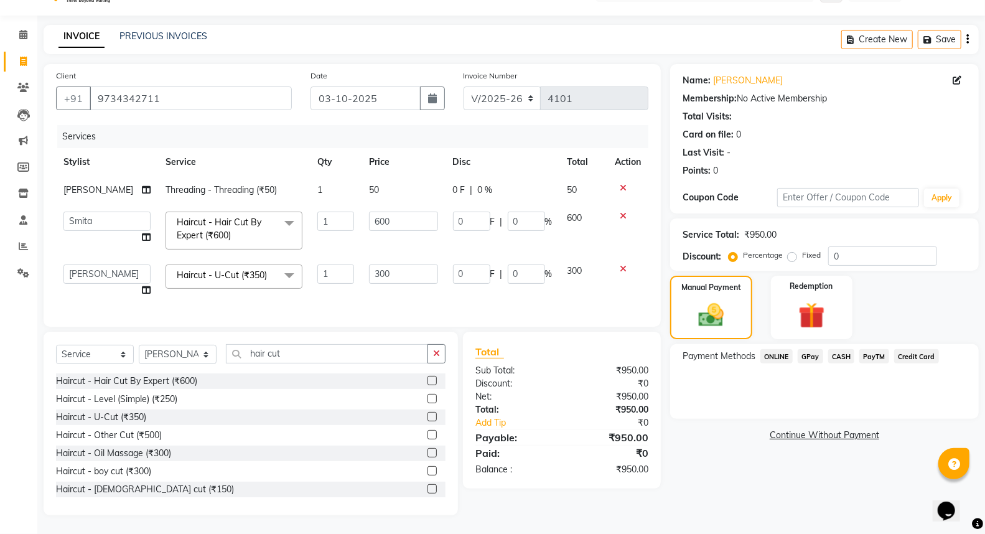
drag, startPoint x: 777, startPoint y: 346, endPoint x: 783, endPoint y: 357, distance: 12.8
click at [778, 349] on span "ONLINE" at bounding box center [776, 356] width 32 height 14
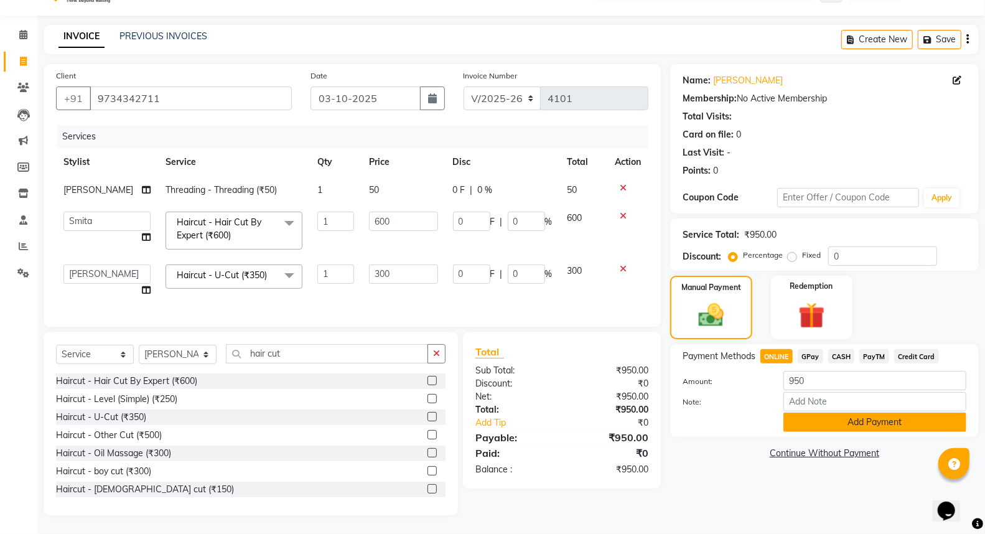
click at [795, 413] on button "Add Payment" at bounding box center [874, 422] width 183 height 19
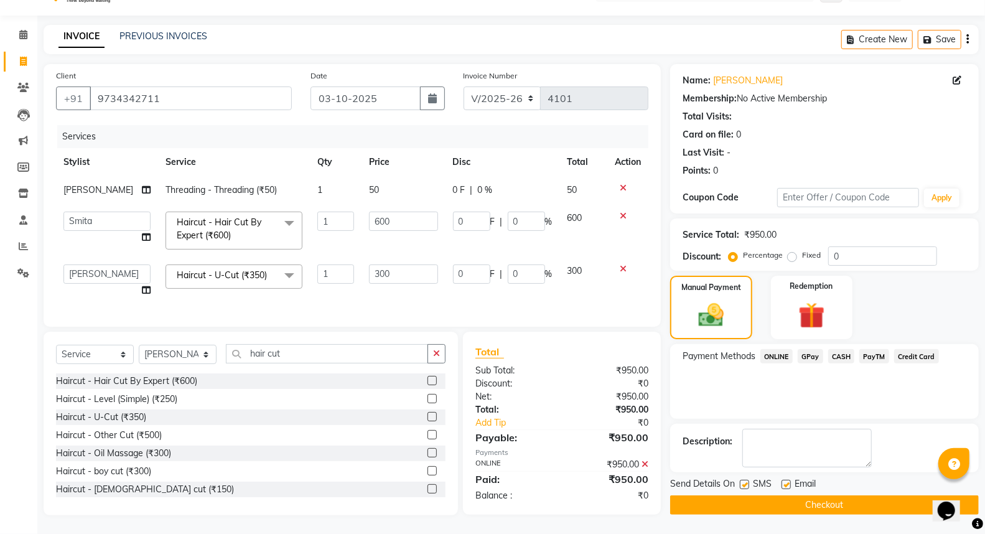
click at [737, 496] on button "Checkout" at bounding box center [824, 504] width 309 height 19
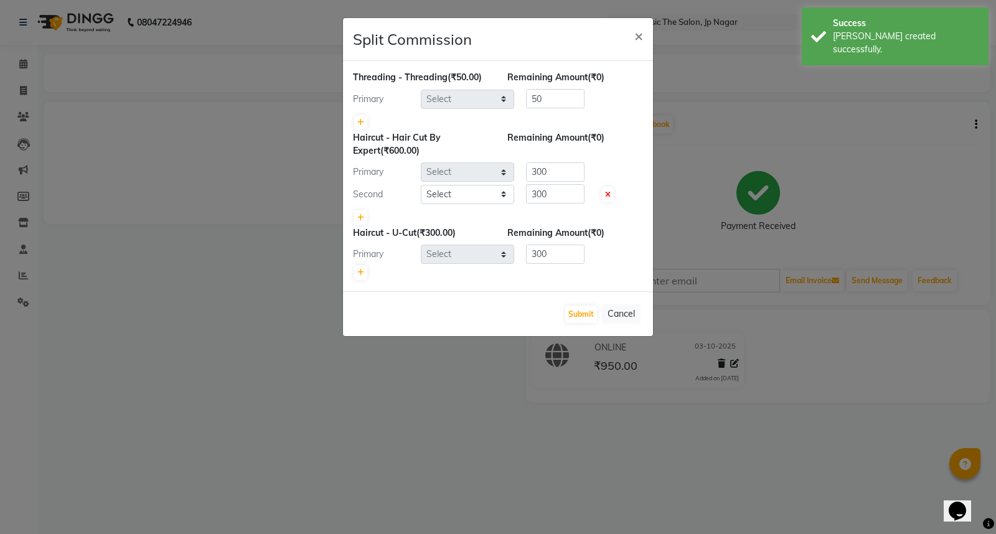
select select "27630"
select select "27781"
select select "27630"
select select "27780"
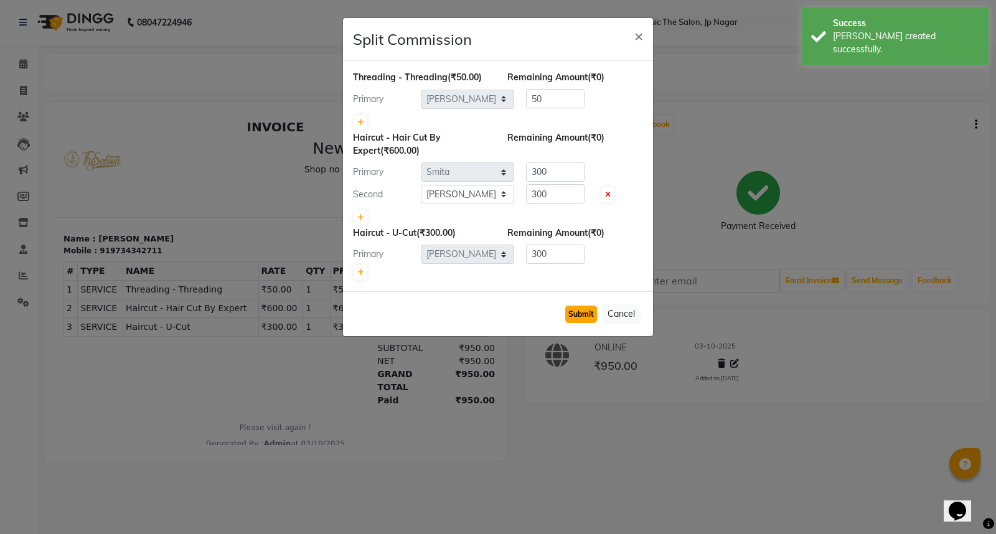
click at [586, 312] on button "Submit" at bounding box center [581, 313] width 32 height 17
